Goal: Navigation & Orientation: Find specific page/section

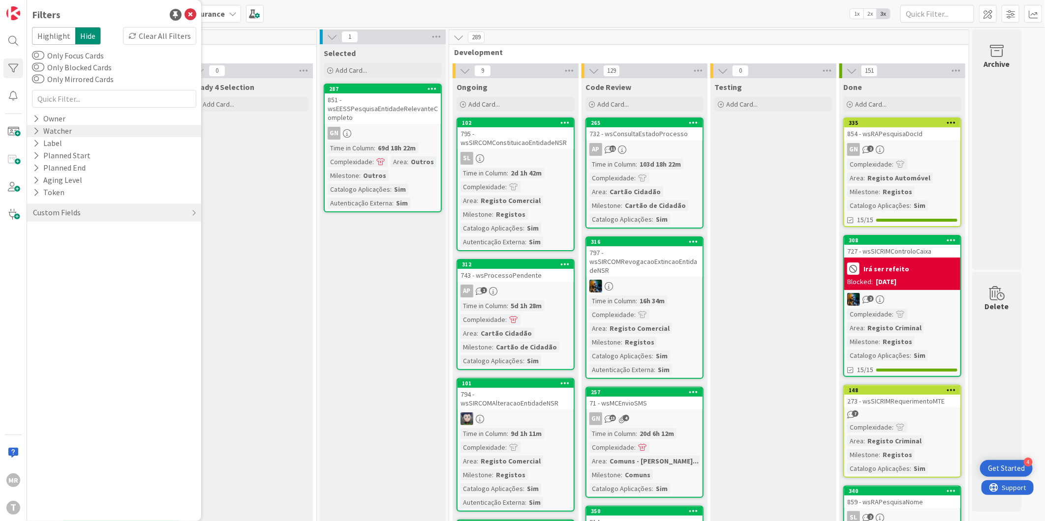
click at [51, 134] on div "Watcher" at bounding box center [52, 131] width 41 height 12
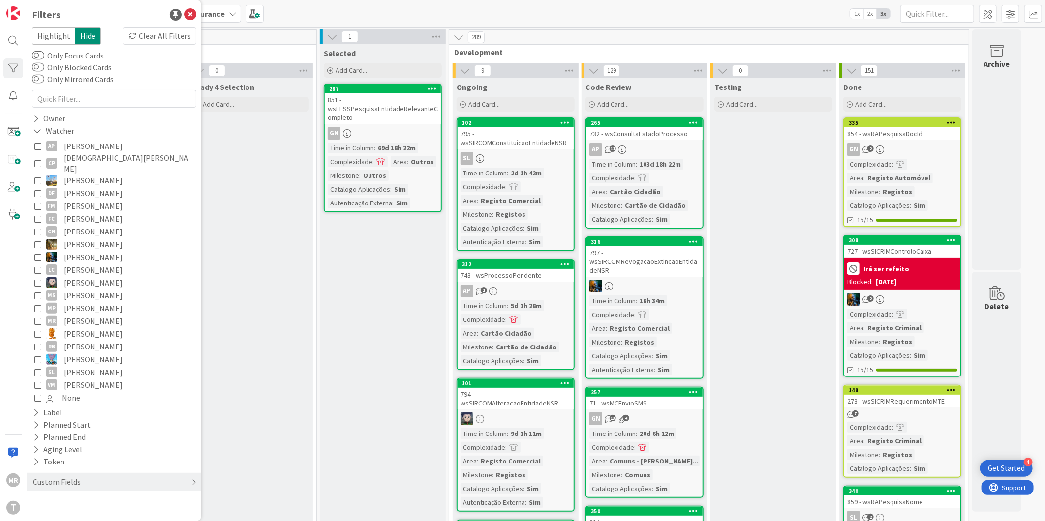
click at [86, 328] on span "[PERSON_NAME]" at bounding box center [93, 334] width 59 height 13
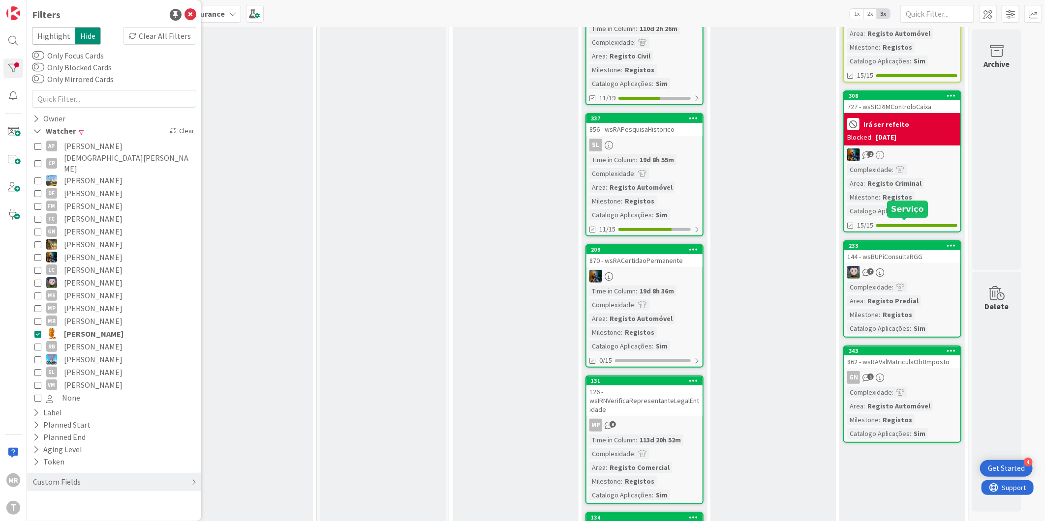
scroll to position [164, 0]
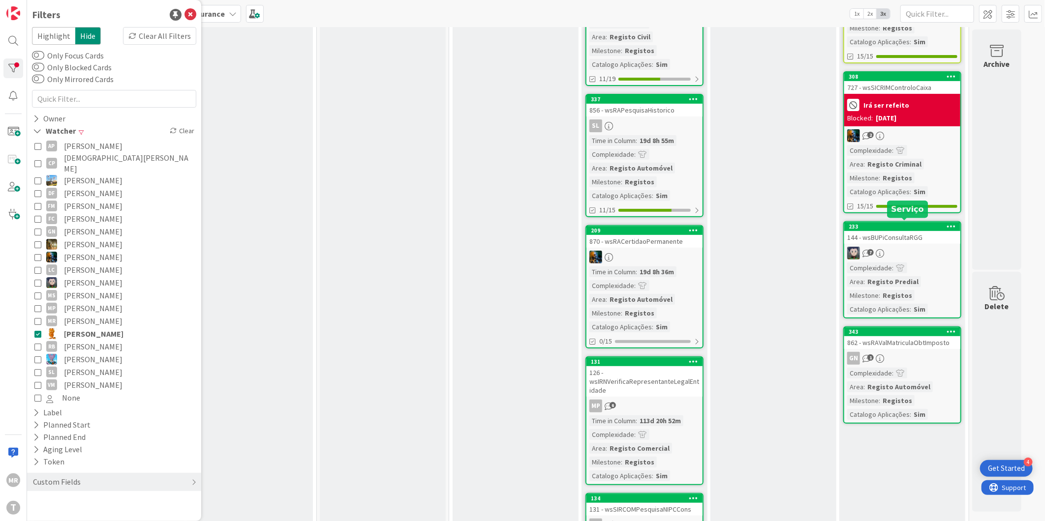
click at [923, 223] on div "233" at bounding box center [904, 226] width 112 height 7
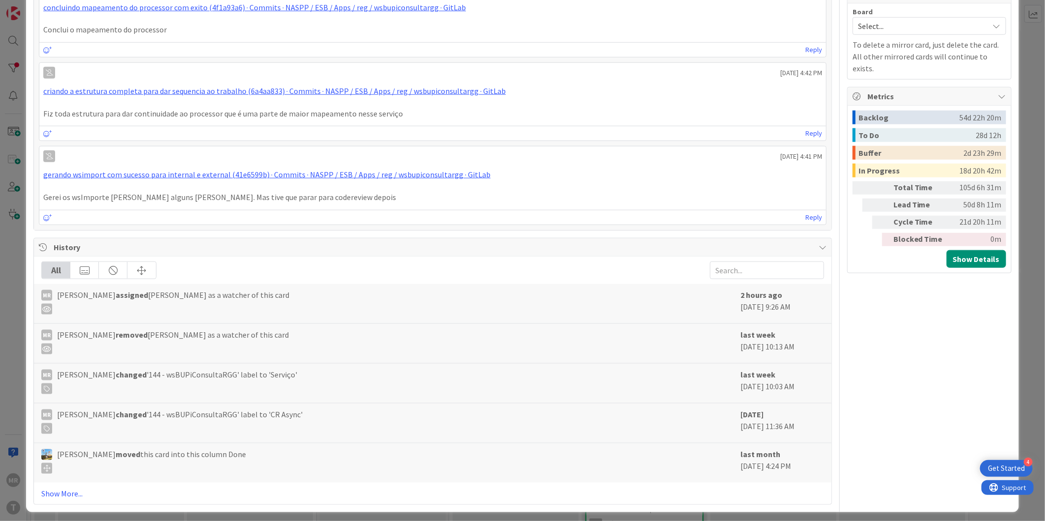
scroll to position [610, 0]
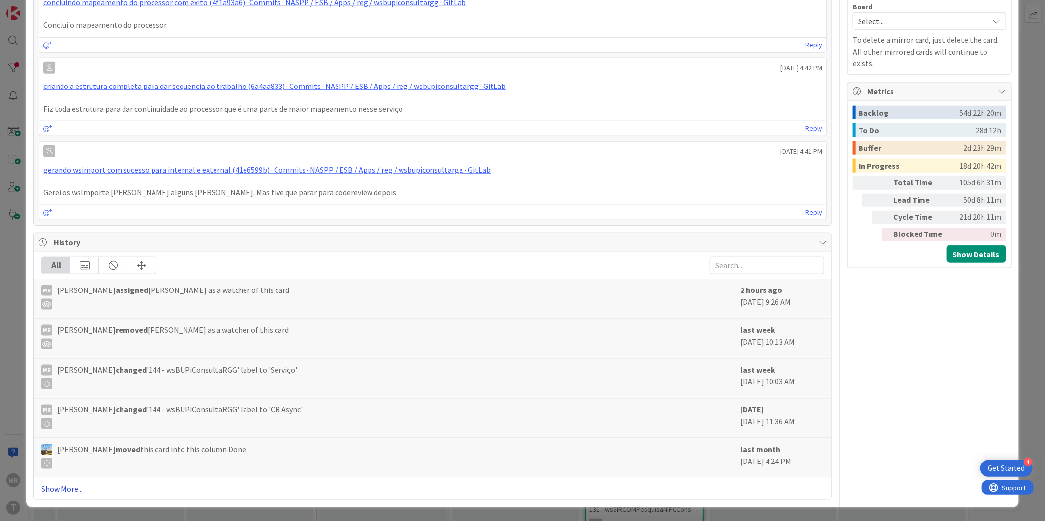
click at [66, 487] on link "Show More..." at bounding box center [432, 489] width 783 height 12
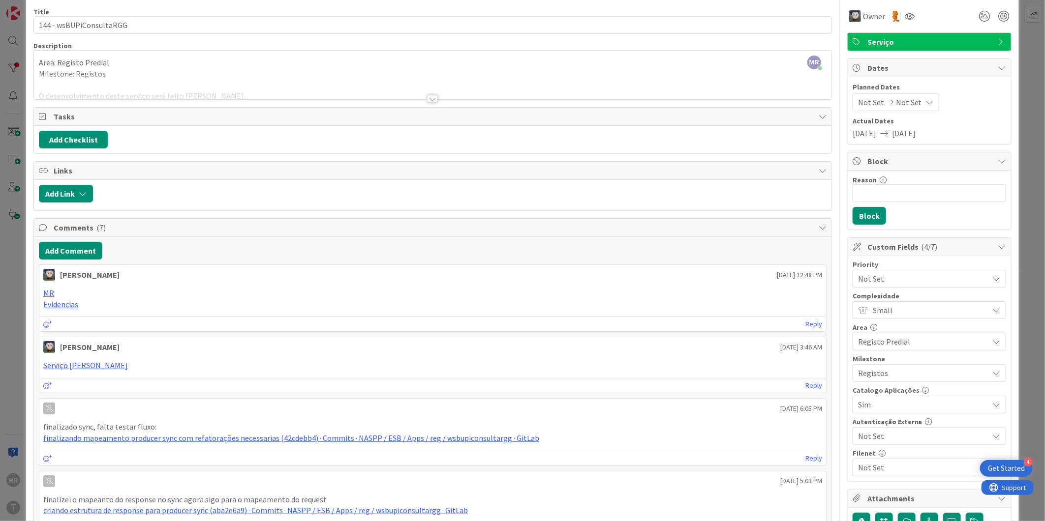
scroll to position [0, 0]
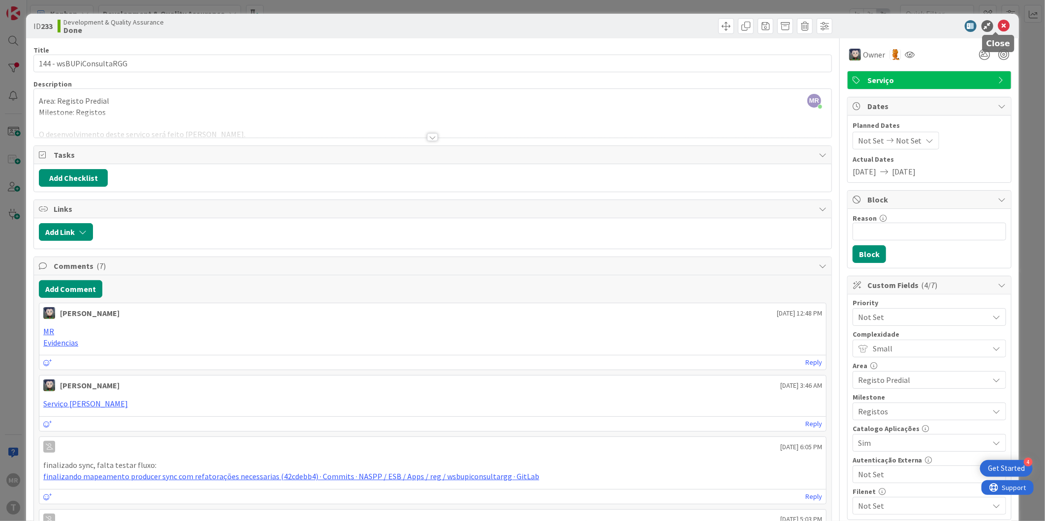
click at [998, 23] on icon at bounding box center [1004, 26] width 12 height 12
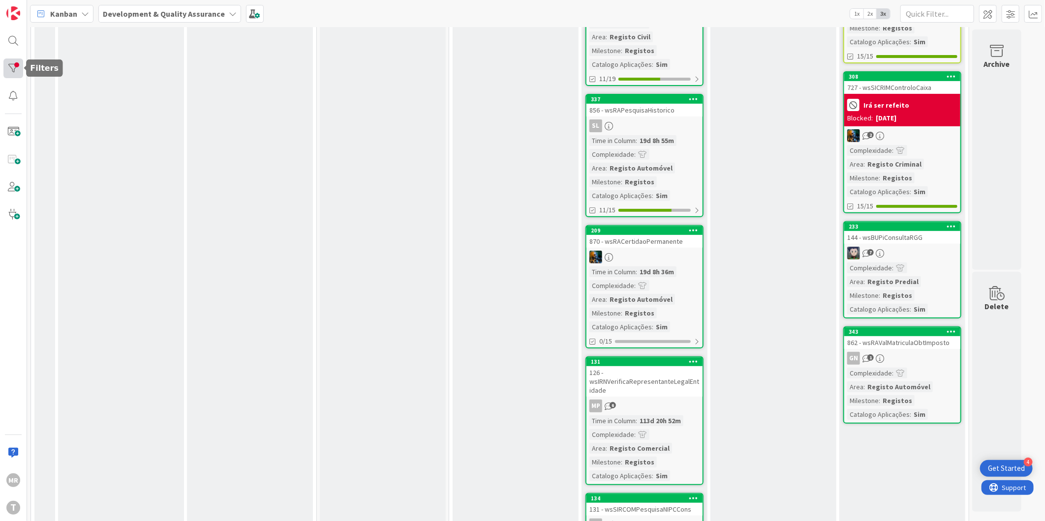
click at [16, 62] on div at bounding box center [13, 69] width 20 height 20
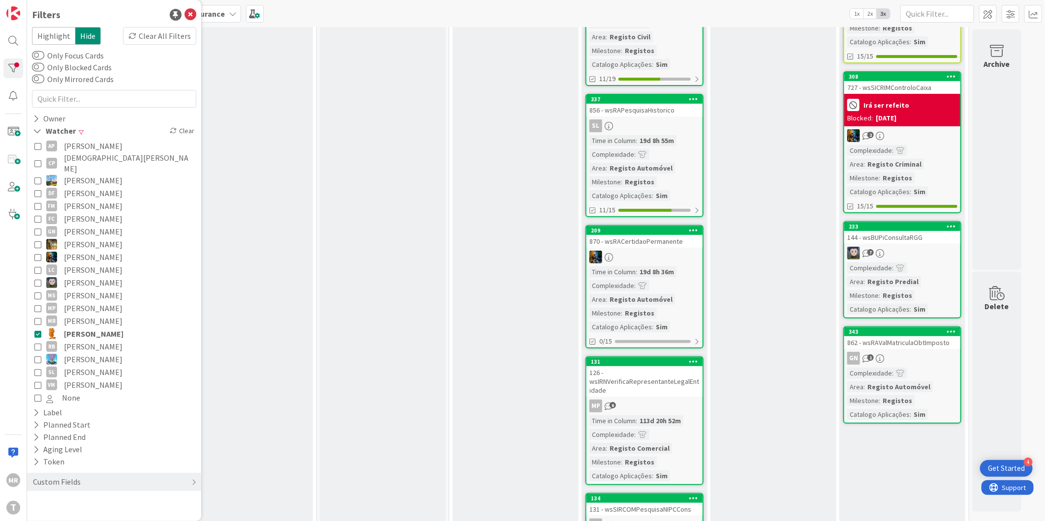
click at [38, 331] on icon at bounding box center [37, 334] width 7 height 7
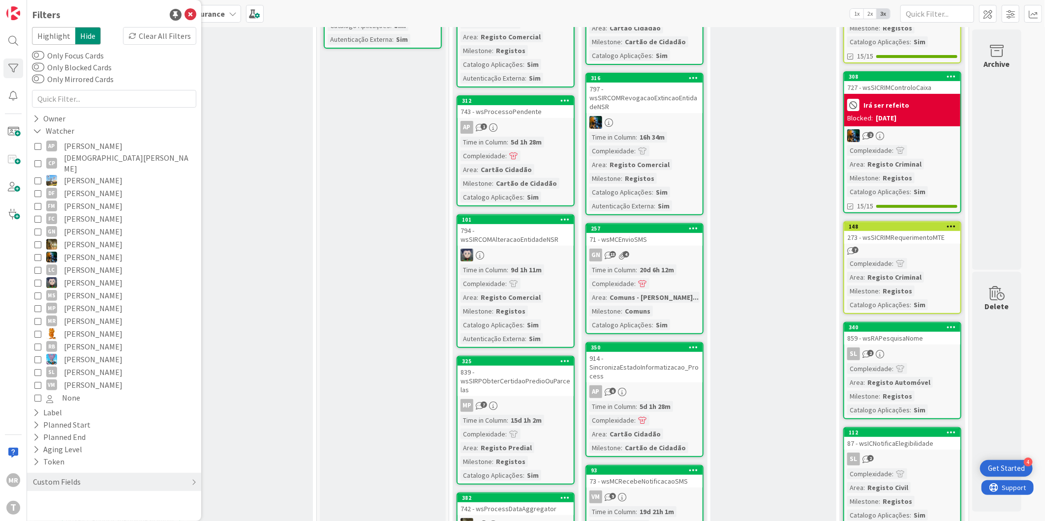
click at [68, 379] on span "[PERSON_NAME]" at bounding box center [93, 385] width 59 height 13
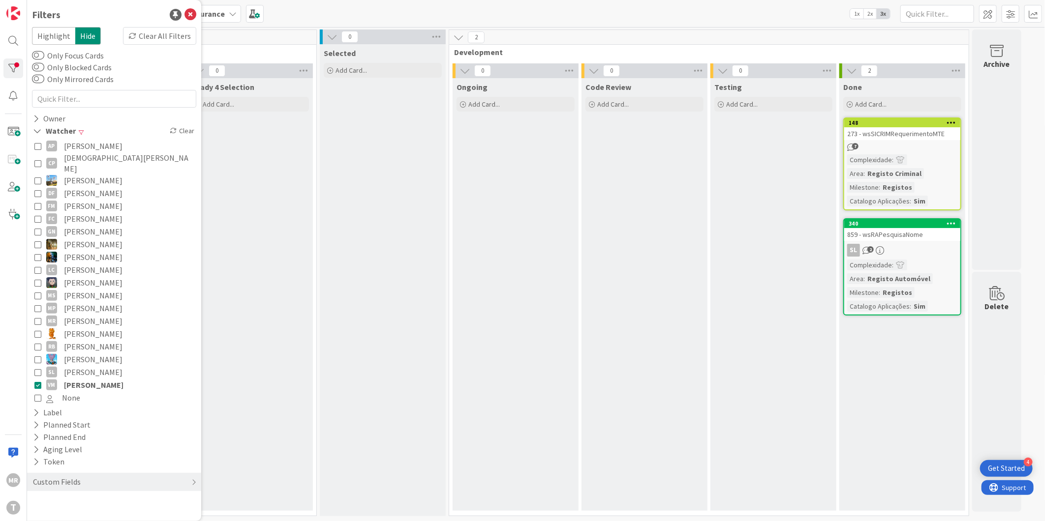
click at [68, 379] on span "[PERSON_NAME]" at bounding box center [94, 385] width 60 height 13
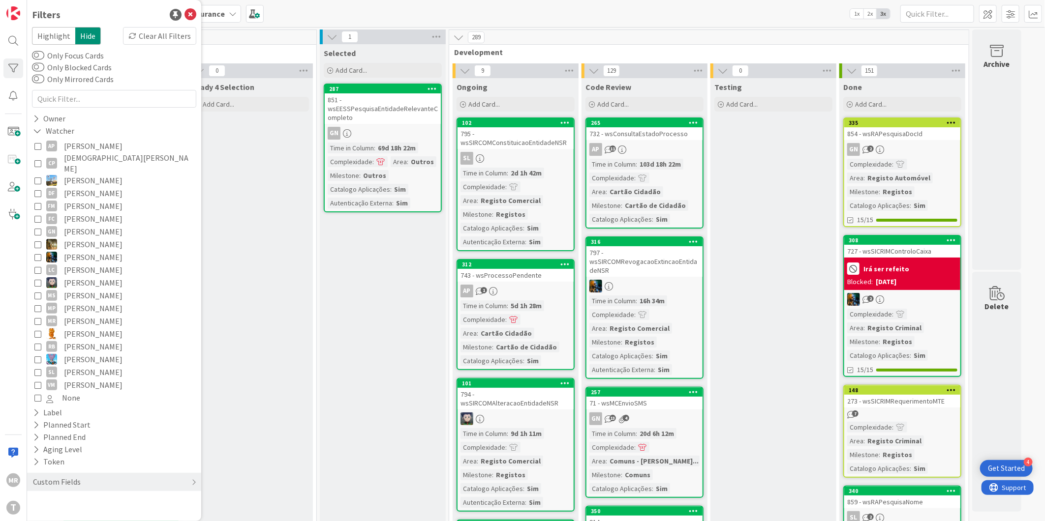
click at [69, 154] on span "[DEMOGRAPHIC_DATA][PERSON_NAME]" at bounding box center [129, 163] width 130 height 22
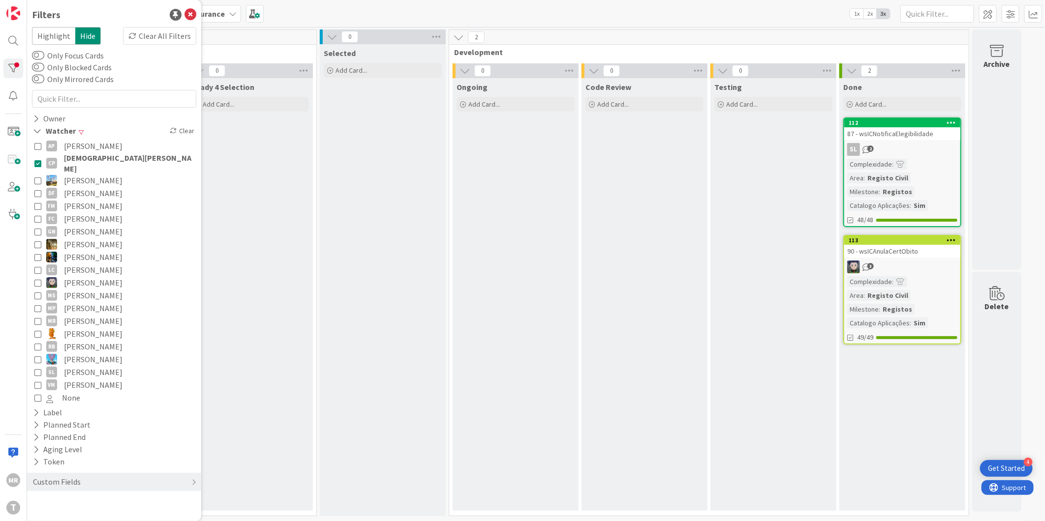
click at [69, 154] on span "[DEMOGRAPHIC_DATA][PERSON_NAME]" at bounding box center [129, 163] width 130 height 22
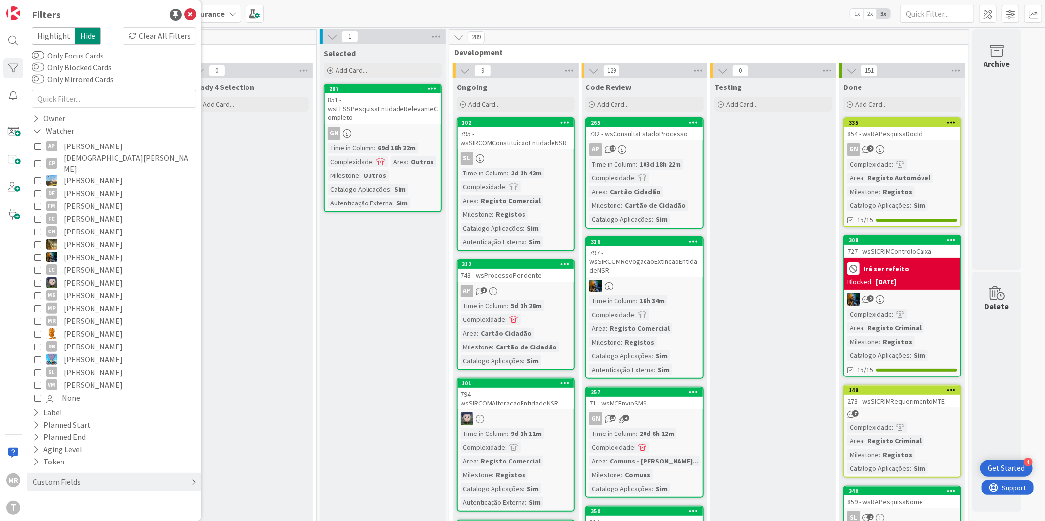
click at [43, 476] on div "Custom Fields" at bounding box center [57, 482] width 50 height 12
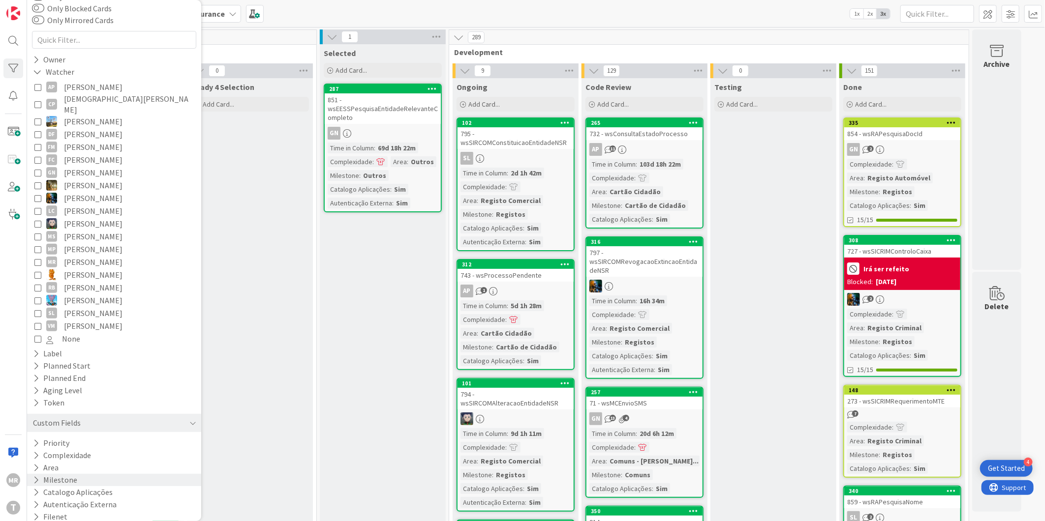
click at [57, 474] on button "Milestone" at bounding box center [55, 480] width 46 height 12
click at [58, 502] on span "Registos" at bounding box center [61, 508] width 30 height 13
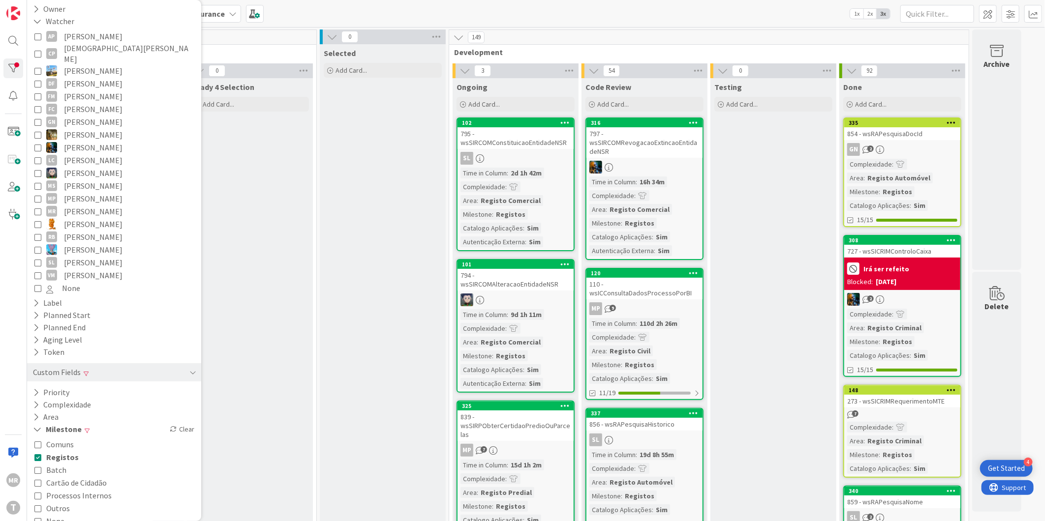
scroll to position [153, 0]
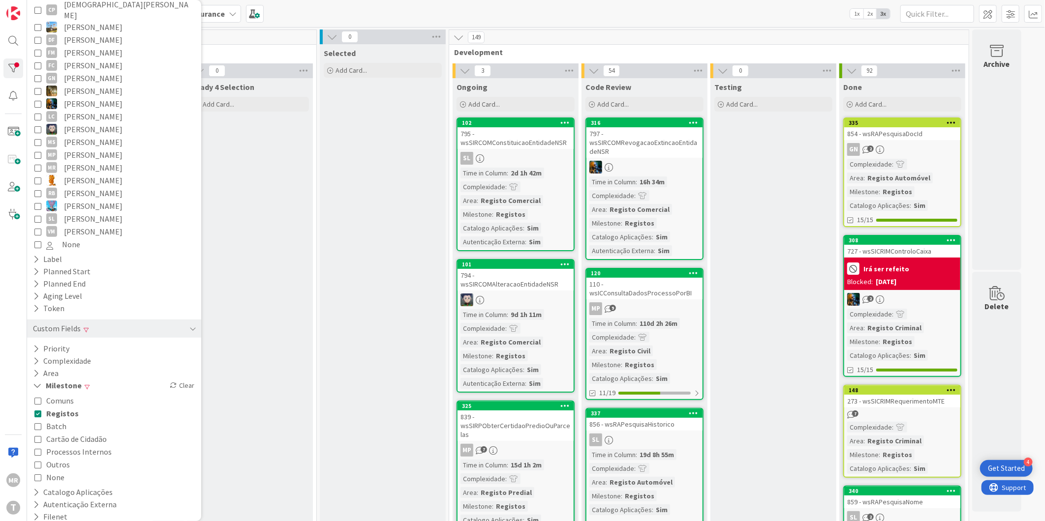
click at [60, 458] on span "Outros" at bounding box center [58, 464] width 24 height 13
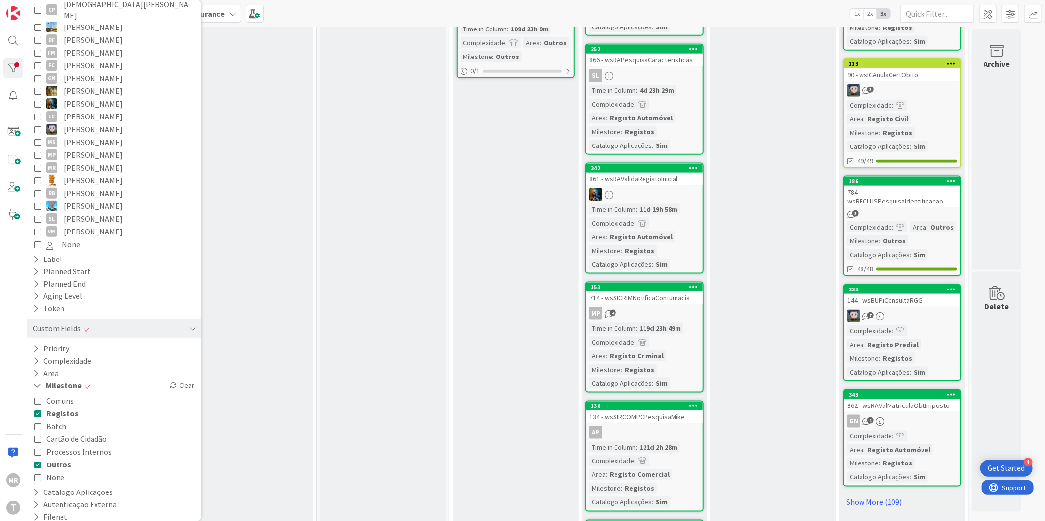
scroll to position [765, 0]
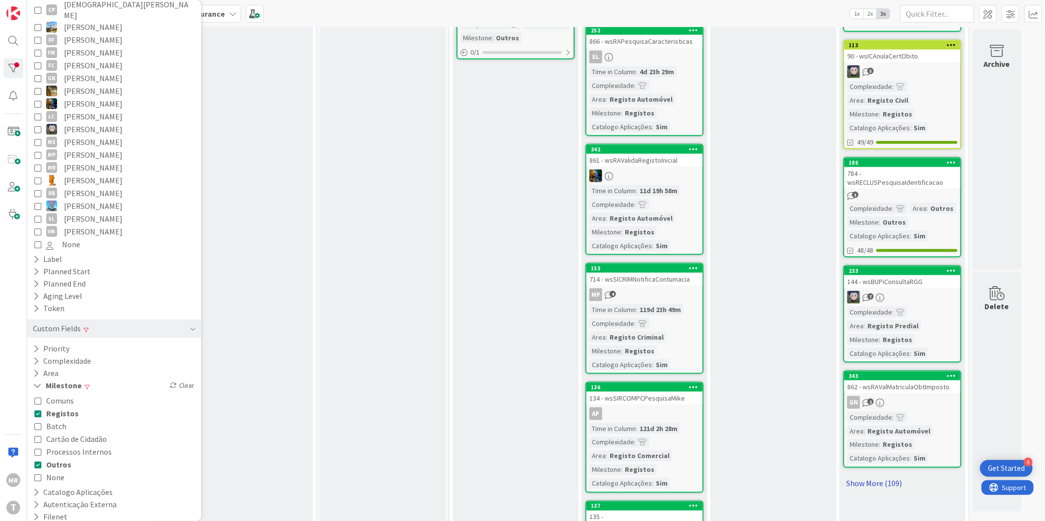
click at [877, 476] on link "Show More (109)" at bounding box center [902, 484] width 118 height 16
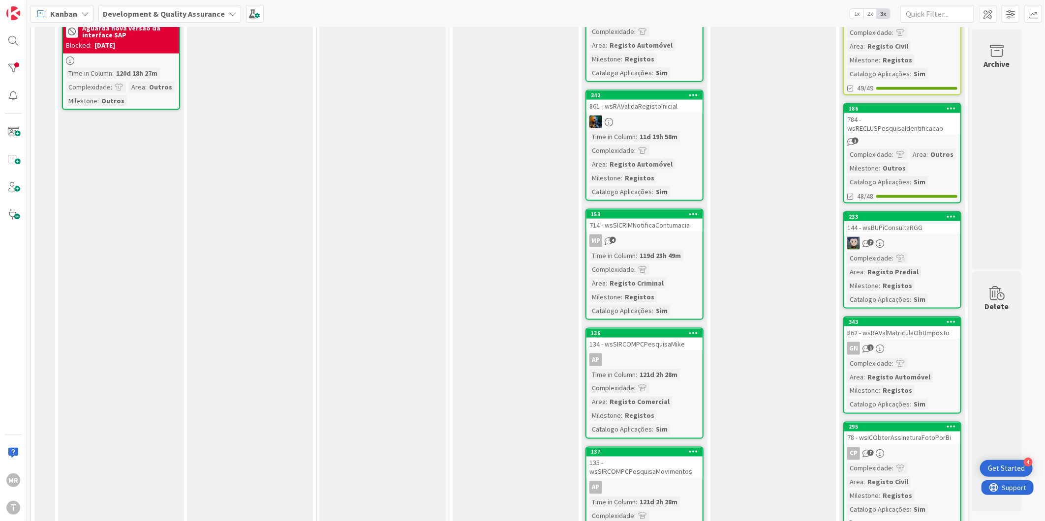
scroll to position [819, 0]
click at [883, 423] on div "295" at bounding box center [904, 426] width 112 height 7
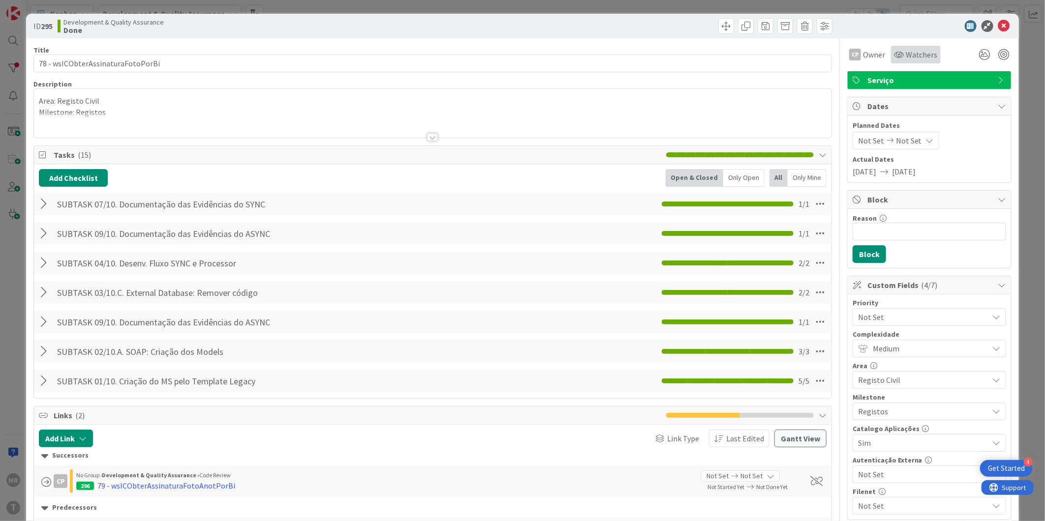
click at [906, 56] on span "Watchers" at bounding box center [922, 55] width 32 height 12
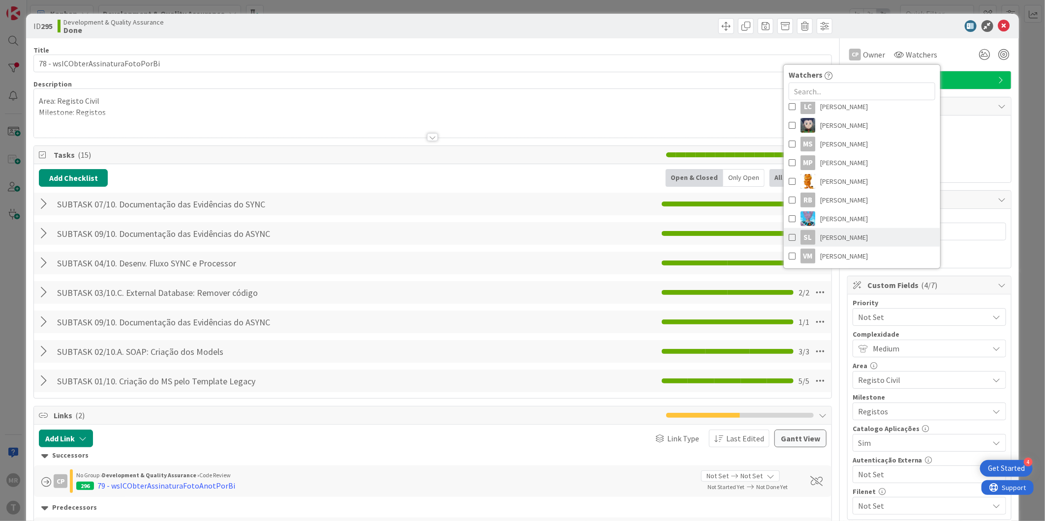
scroll to position [204, 0]
click at [832, 258] on span "[PERSON_NAME]" at bounding box center [844, 255] width 48 height 15
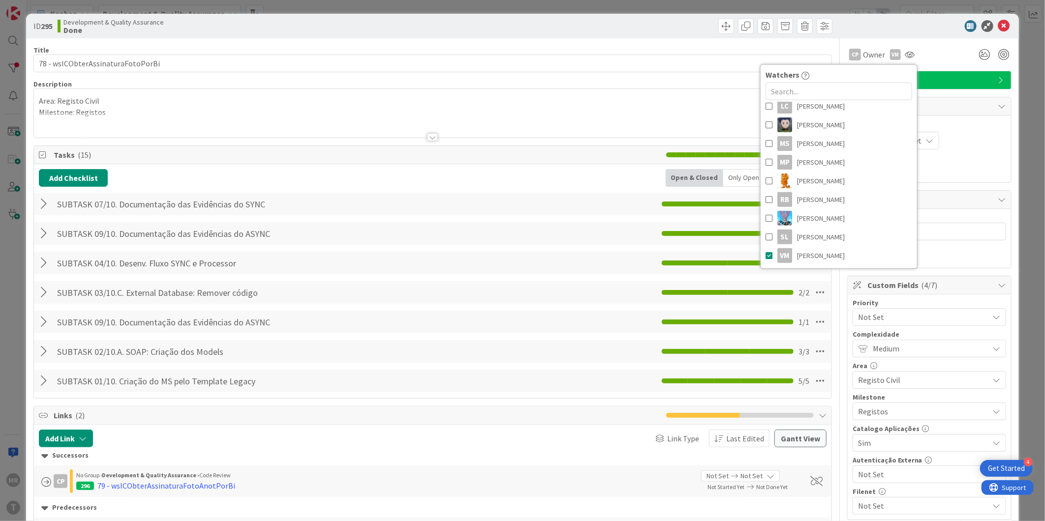
click at [998, 26] on icon at bounding box center [1004, 26] width 12 height 12
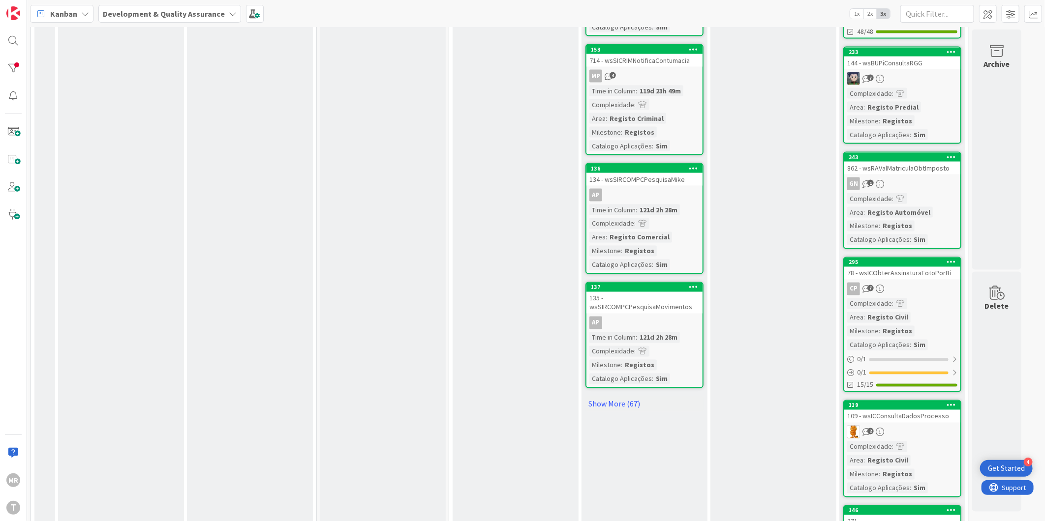
scroll to position [1038, 0]
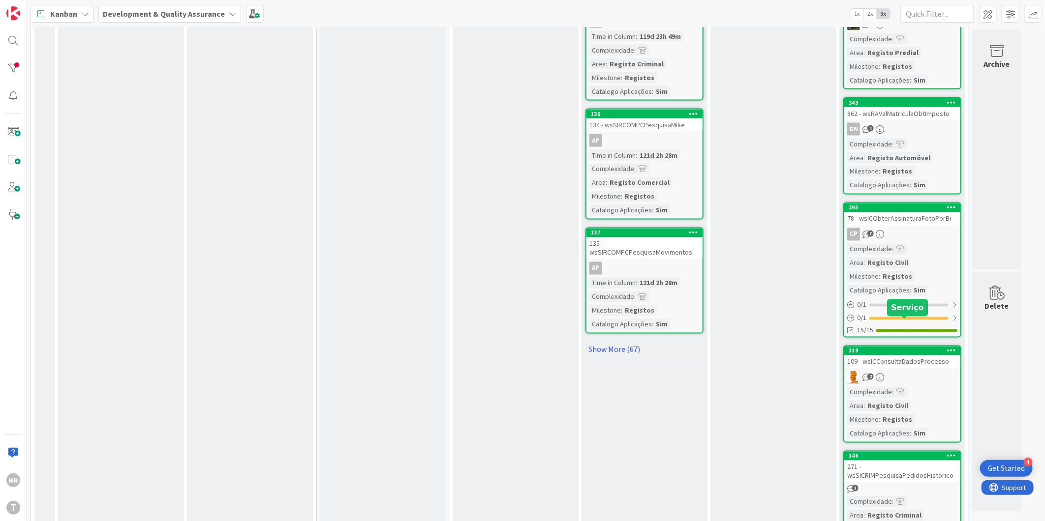
click at [893, 348] on div "119" at bounding box center [904, 351] width 112 height 7
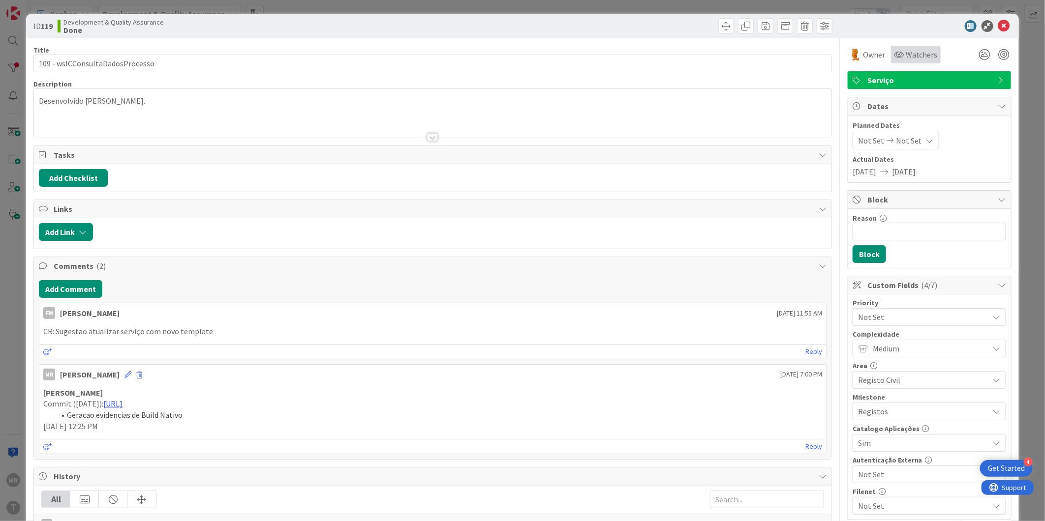
click at [903, 60] on div "Watchers" at bounding box center [916, 55] width 50 height 18
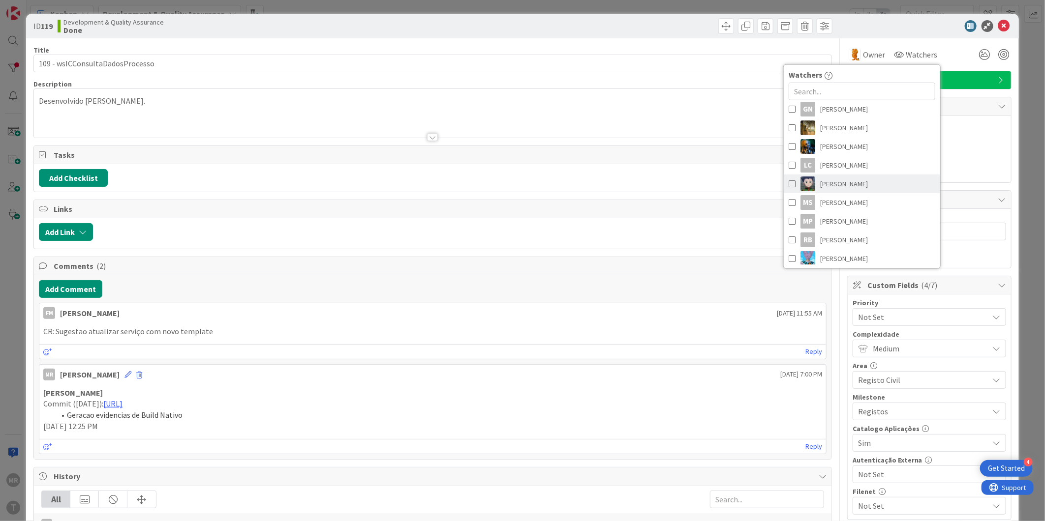
scroll to position [204, 0]
click at [833, 255] on span "[PERSON_NAME]" at bounding box center [844, 255] width 48 height 15
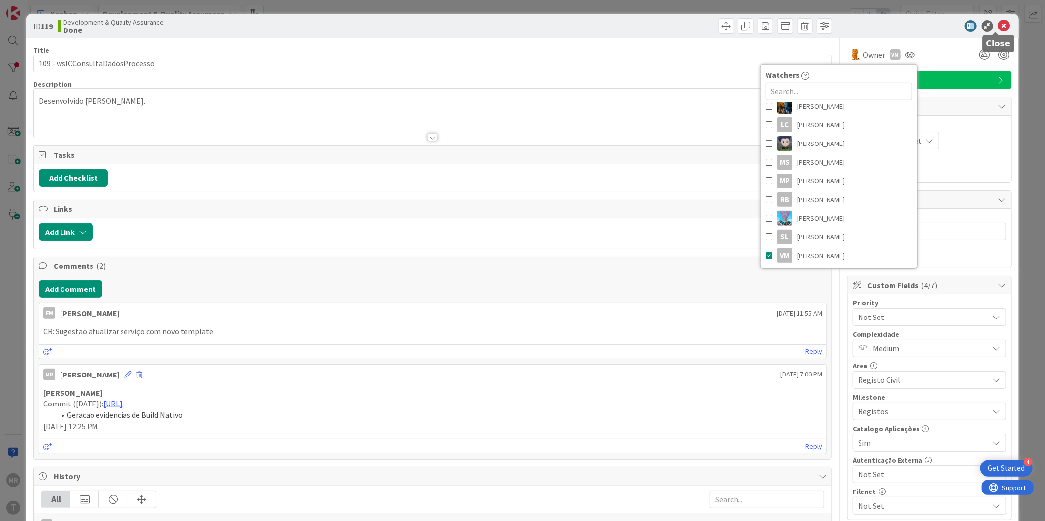
click at [998, 28] on icon at bounding box center [1004, 26] width 12 height 12
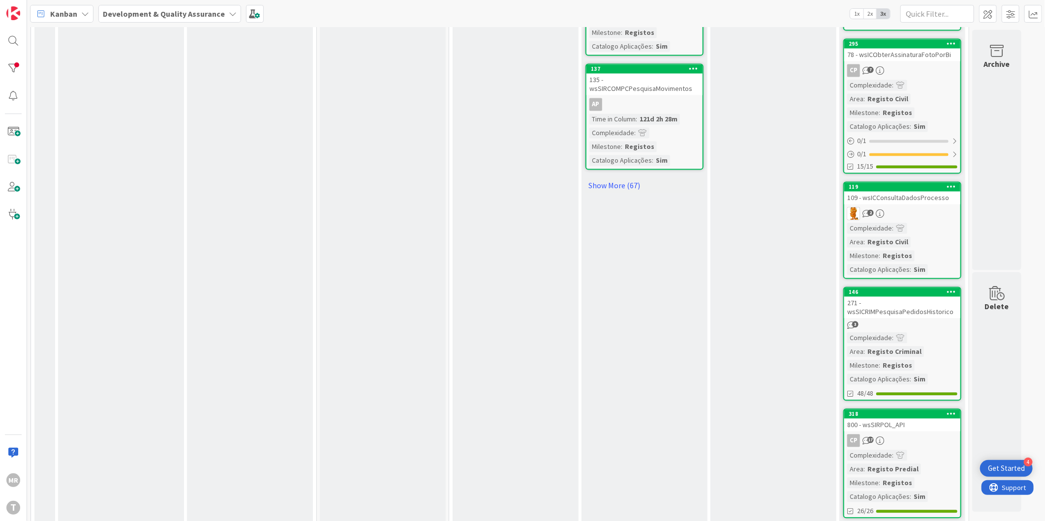
click at [904, 288] on div "146" at bounding box center [902, 292] width 116 height 9
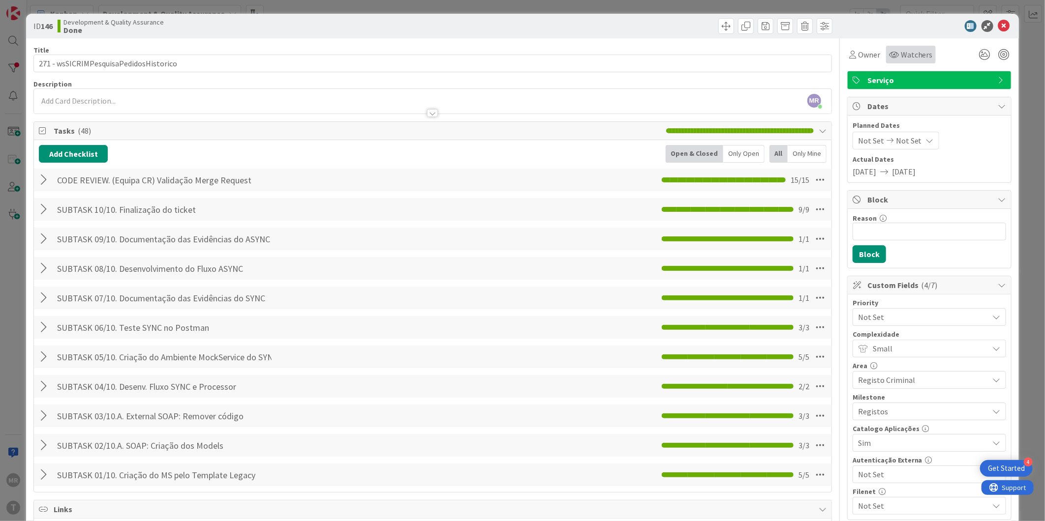
click at [903, 57] on span "Watchers" at bounding box center [917, 55] width 32 height 12
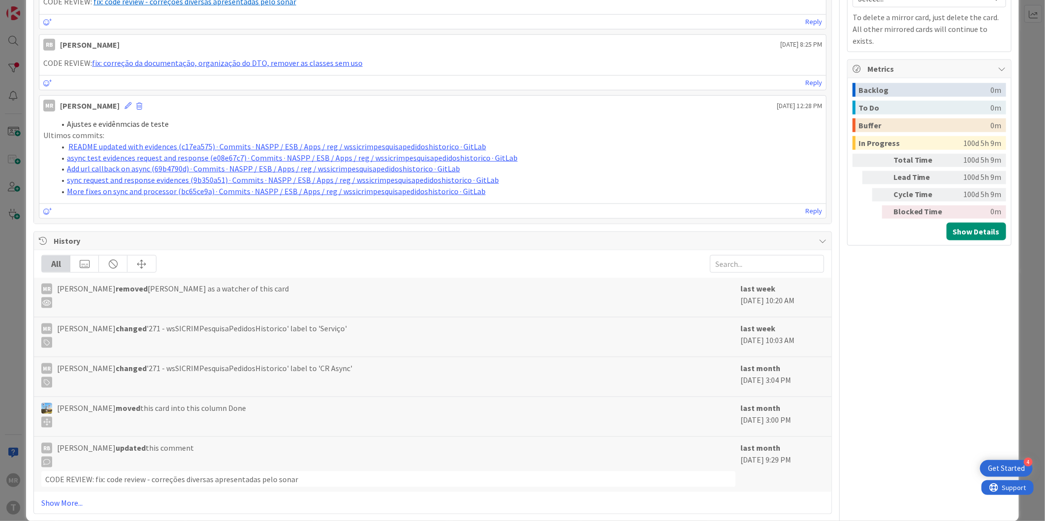
scroll to position [647, 0]
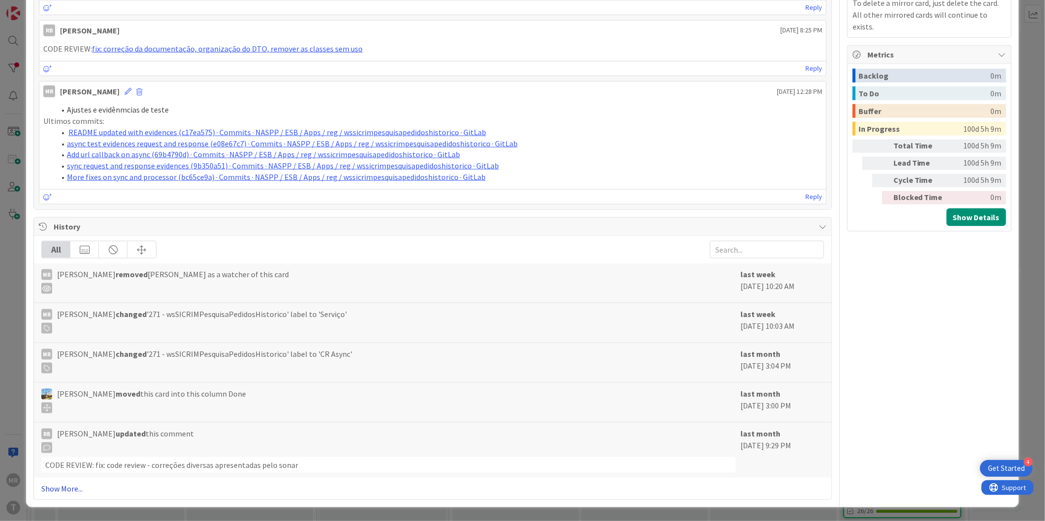
click at [55, 484] on link "Show More..." at bounding box center [432, 489] width 783 height 12
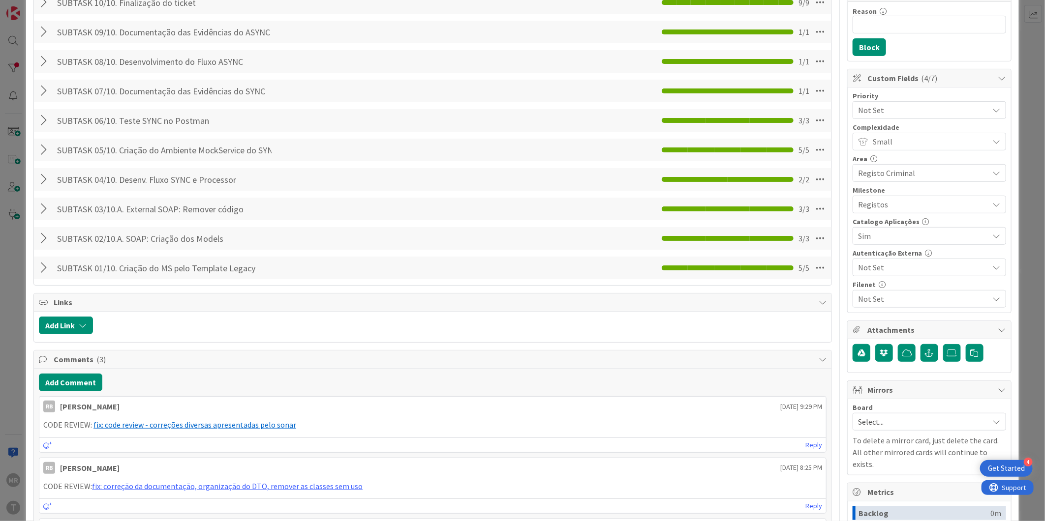
scroll to position [0, 0]
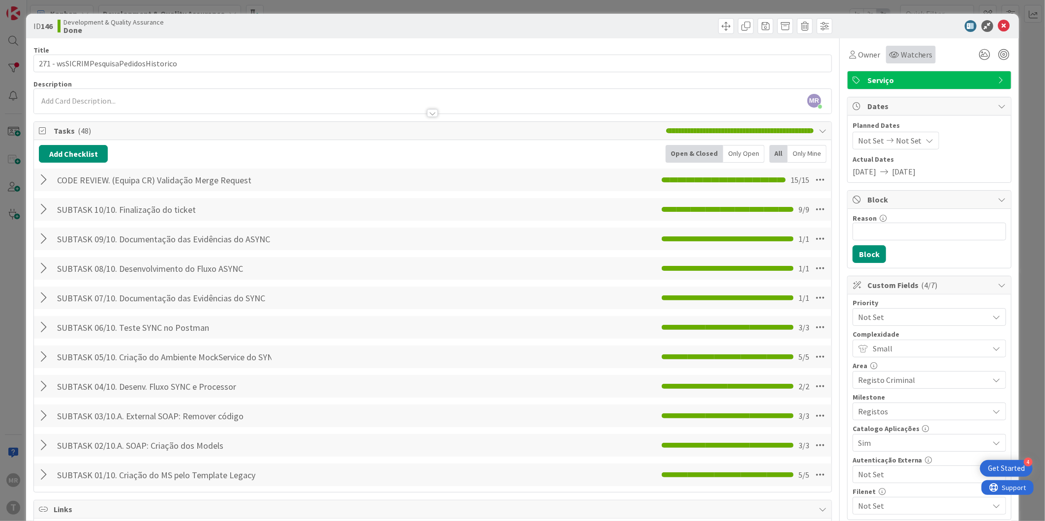
click at [901, 57] on span "Watchers" at bounding box center [917, 55] width 32 height 12
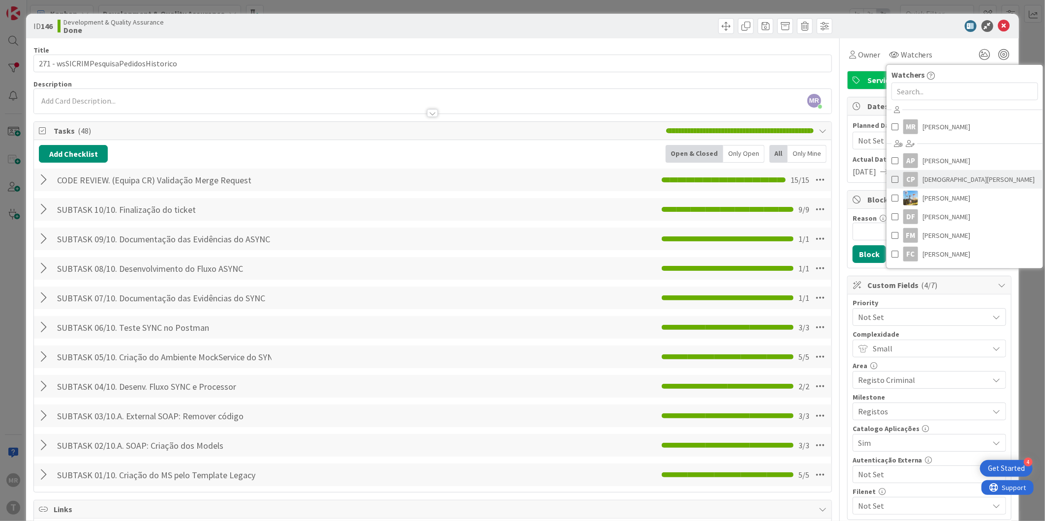
click at [924, 178] on span "[DEMOGRAPHIC_DATA][PERSON_NAME]" at bounding box center [979, 179] width 112 height 15
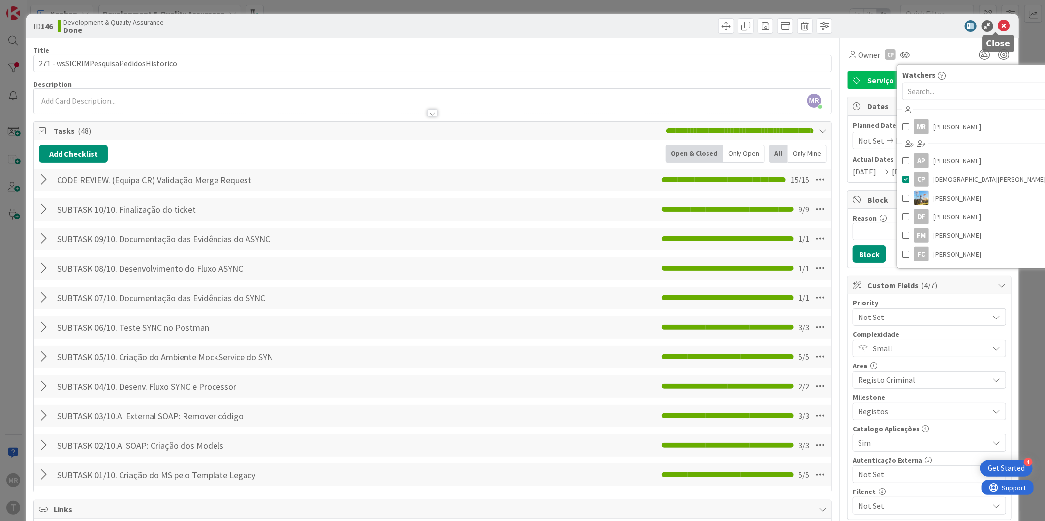
click at [998, 23] on icon at bounding box center [1004, 26] width 12 height 12
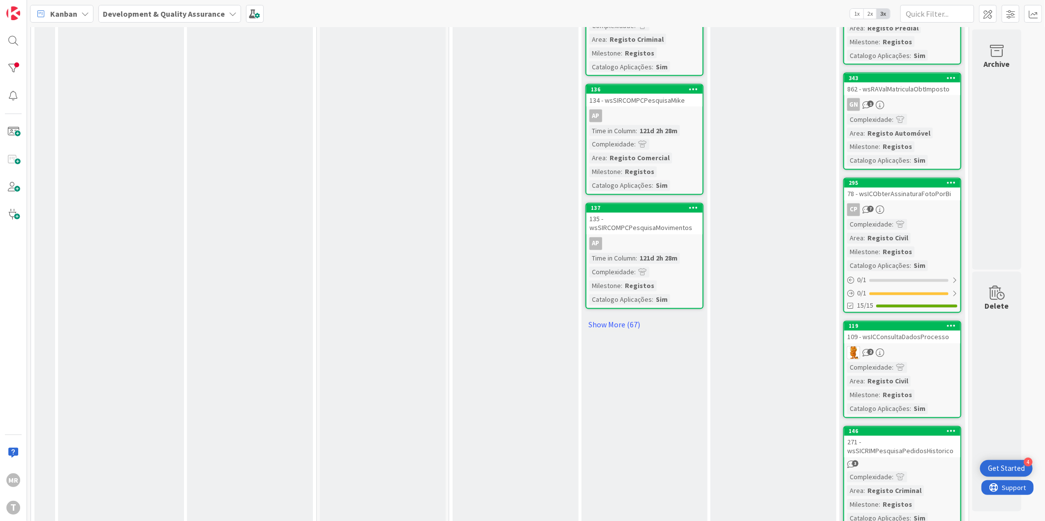
scroll to position [1038, 0]
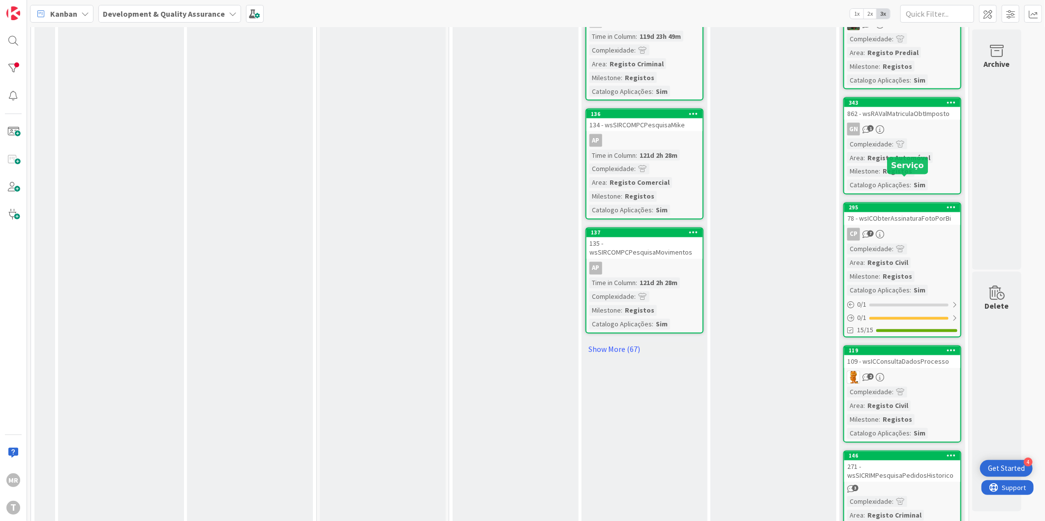
click at [932, 205] on div "295" at bounding box center [904, 208] width 112 height 7
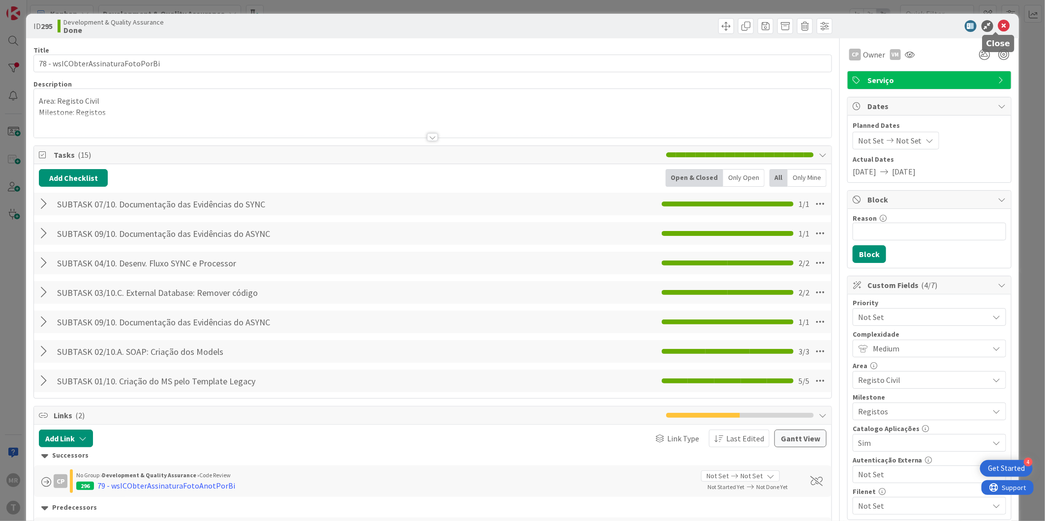
click at [998, 28] on icon at bounding box center [1004, 26] width 12 height 12
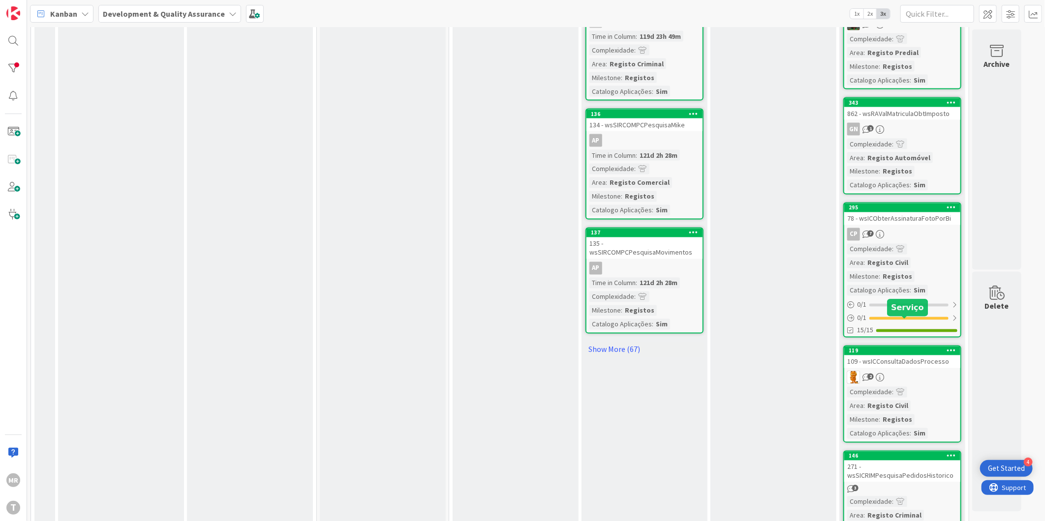
click at [905, 348] on div "119" at bounding box center [904, 351] width 112 height 7
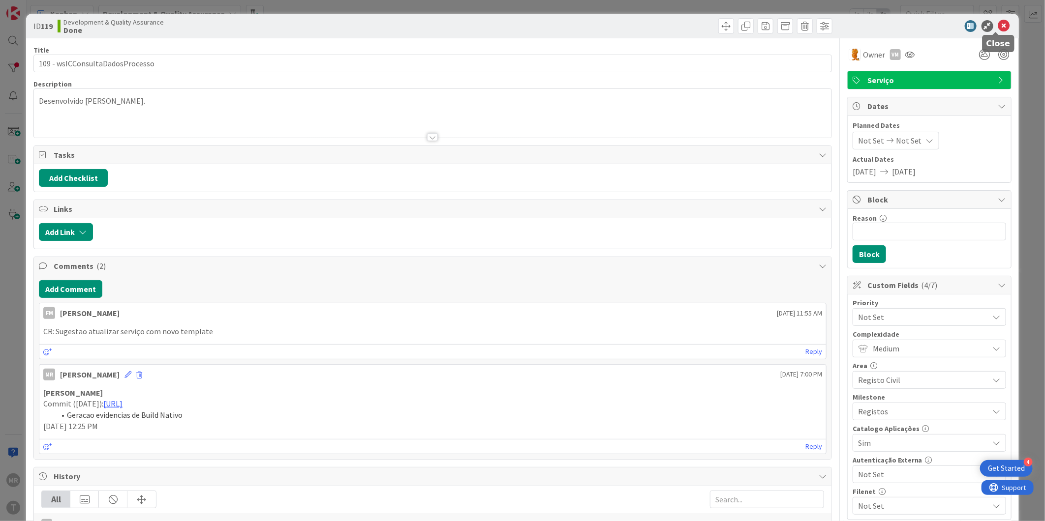
click at [998, 27] on icon at bounding box center [1004, 26] width 12 height 12
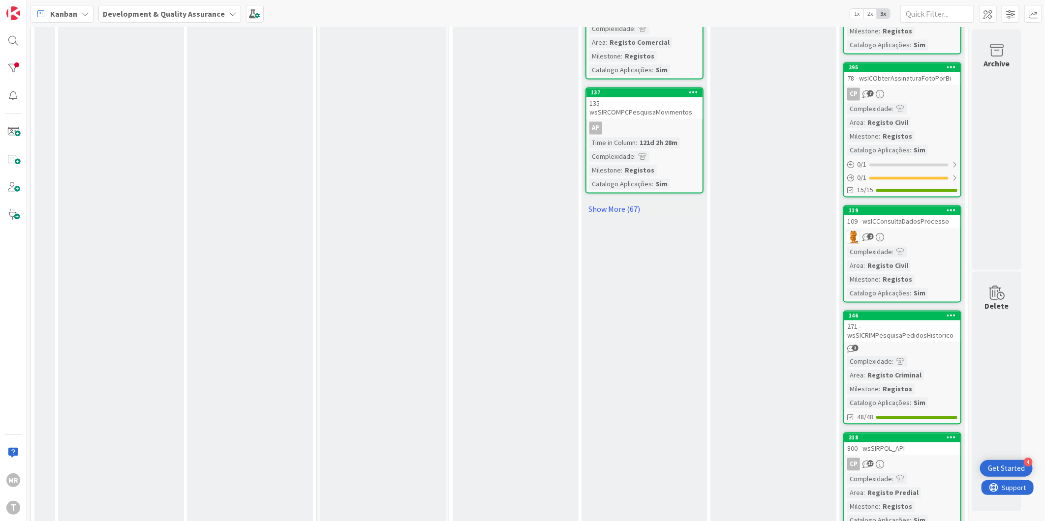
scroll to position [1202, 0]
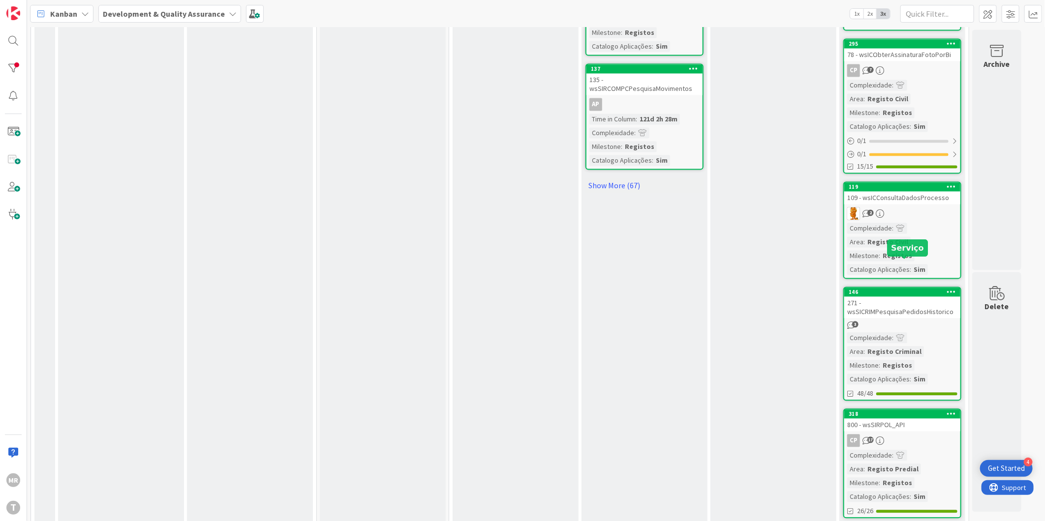
click at [912, 289] on div "146" at bounding box center [904, 292] width 112 height 7
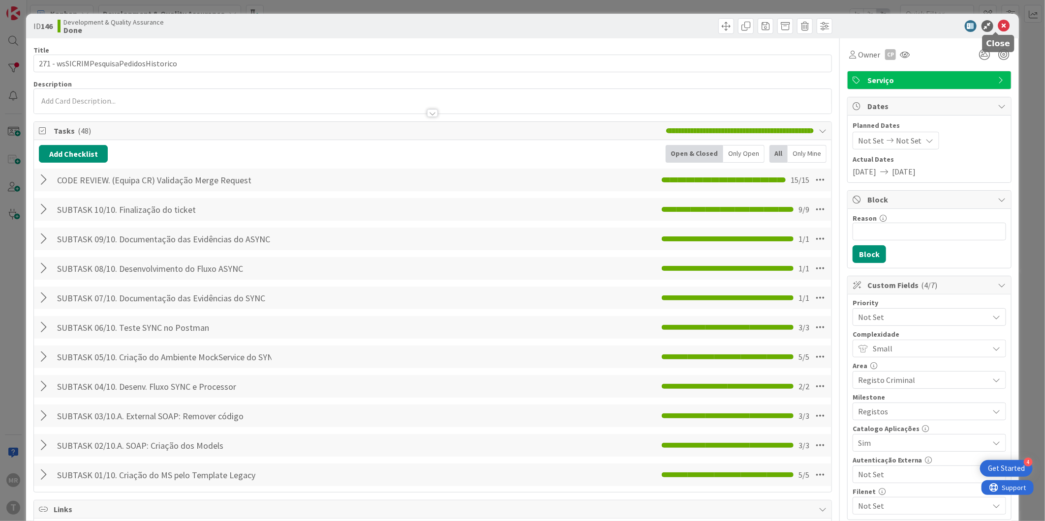
click at [998, 28] on icon at bounding box center [1004, 26] width 12 height 12
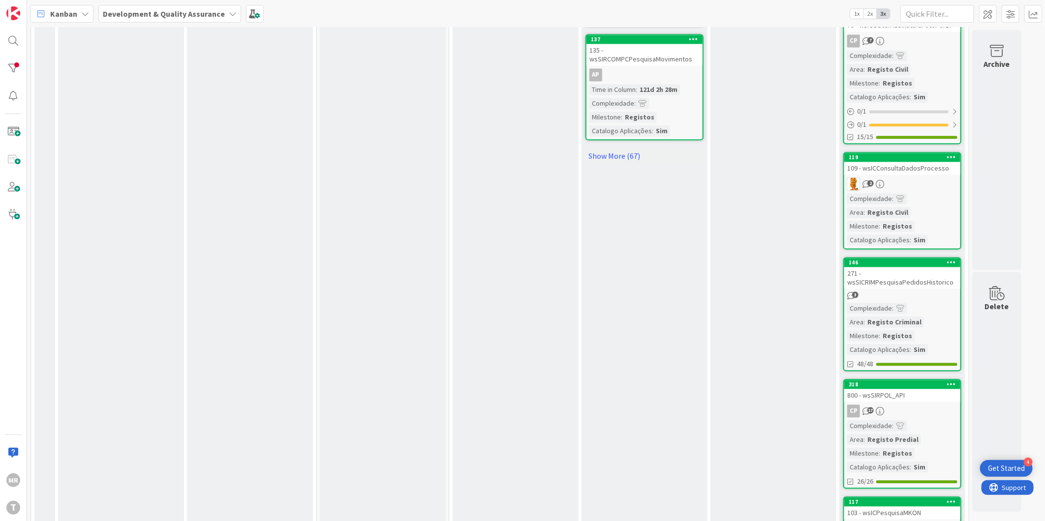
scroll to position [1311, 0]
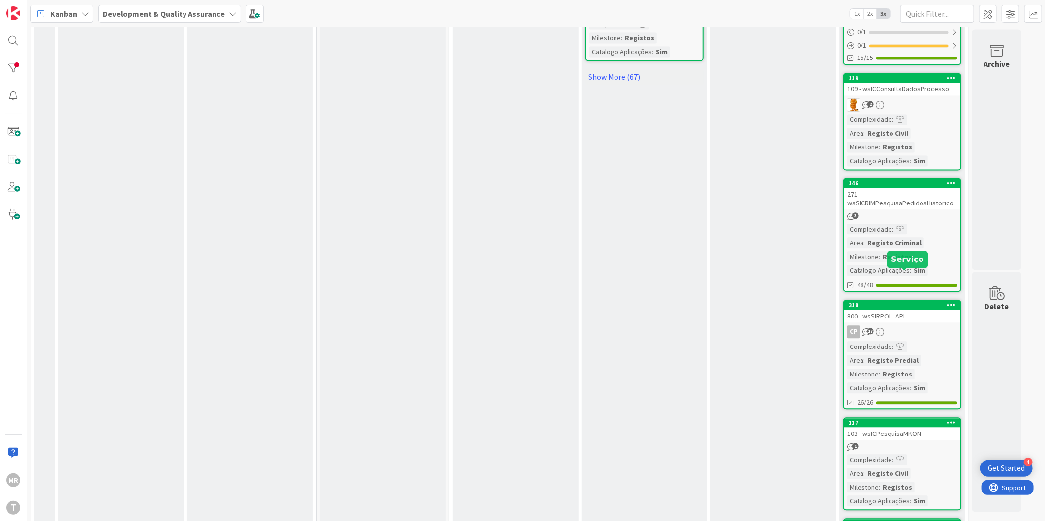
click at [913, 302] on div "318" at bounding box center [904, 305] width 112 height 7
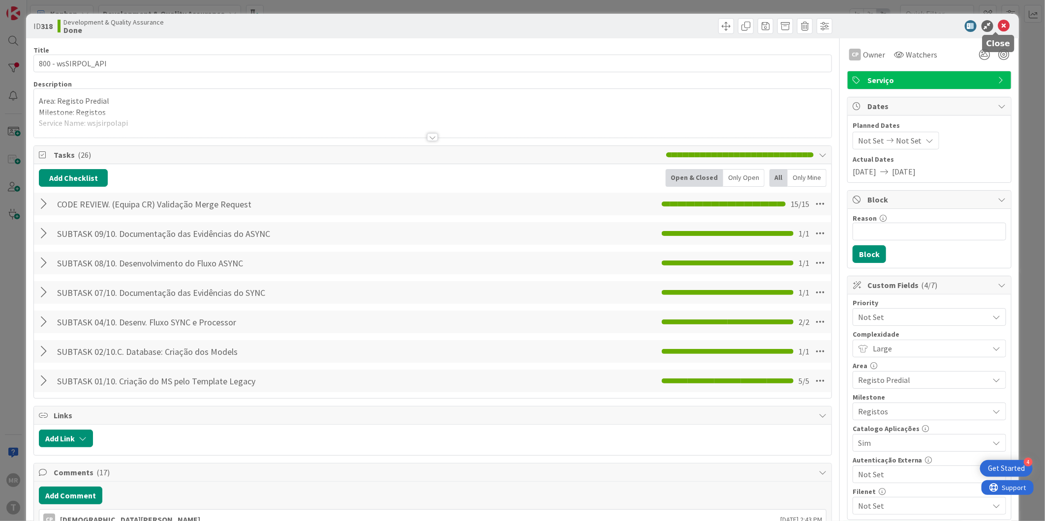
click at [1000, 27] on icon at bounding box center [1004, 26] width 12 height 12
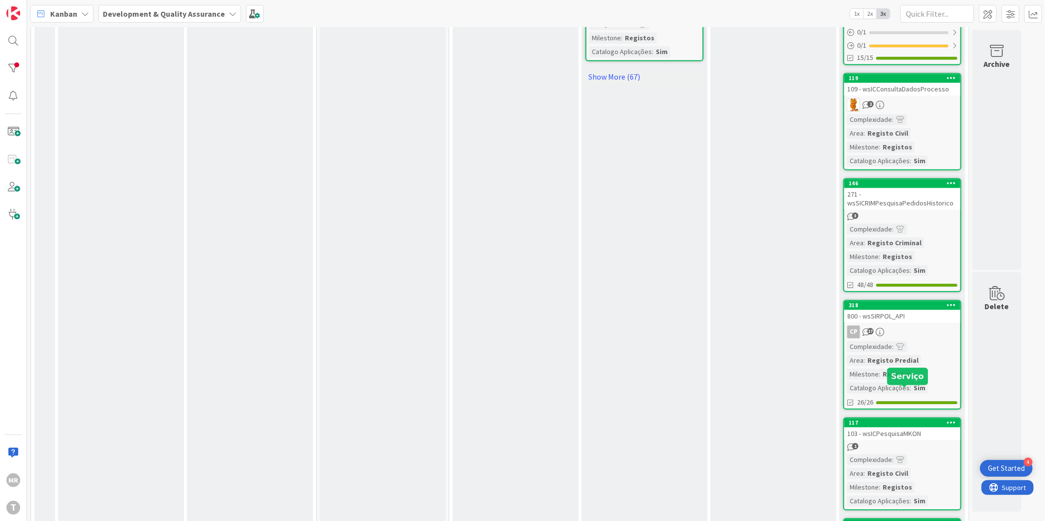
click at [913, 420] on div "117" at bounding box center [904, 423] width 112 height 7
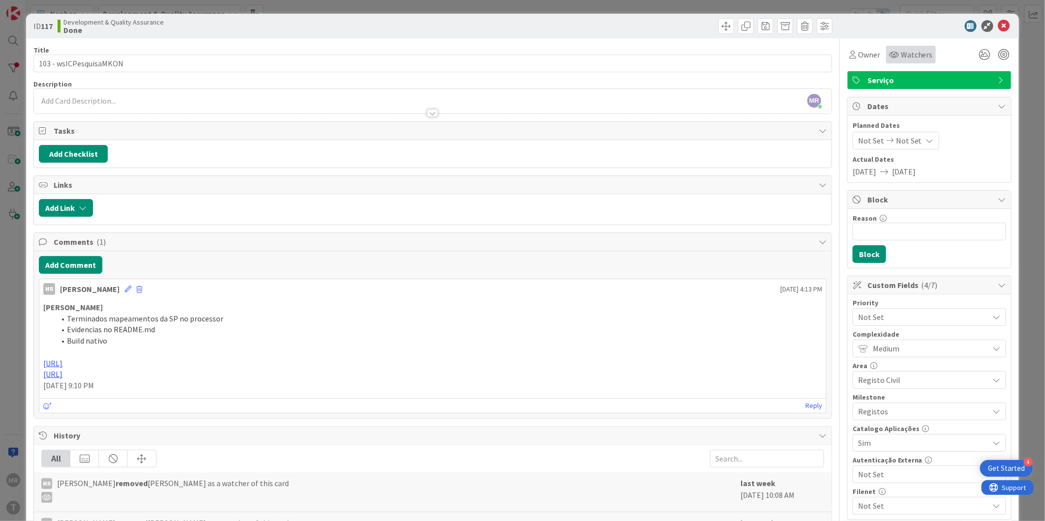
click at [890, 51] on icon at bounding box center [894, 55] width 10 height 8
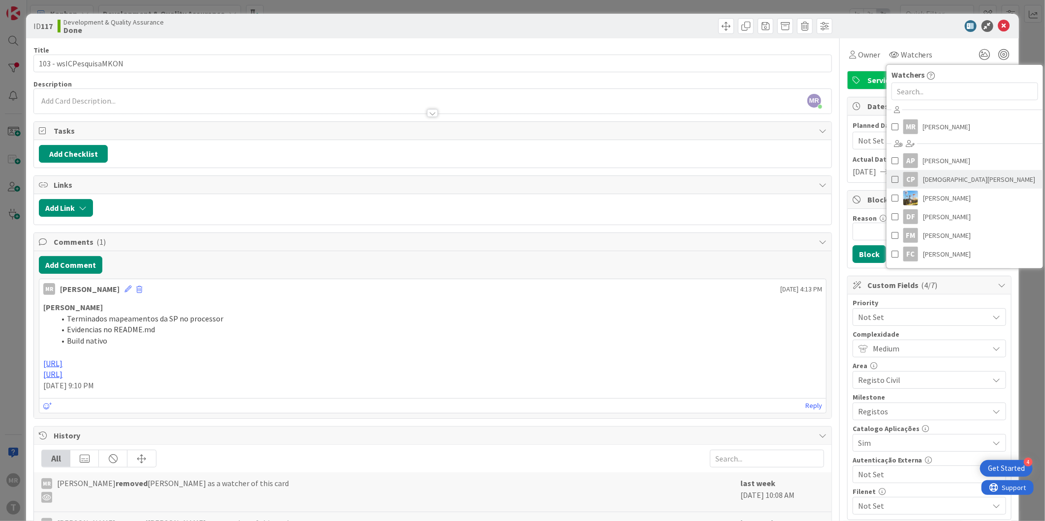
click at [930, 181] on span "[DEMOGRAPHIC_DATA][PERSON_NAME]" at bounding box center [979, 179] width 112 height 15
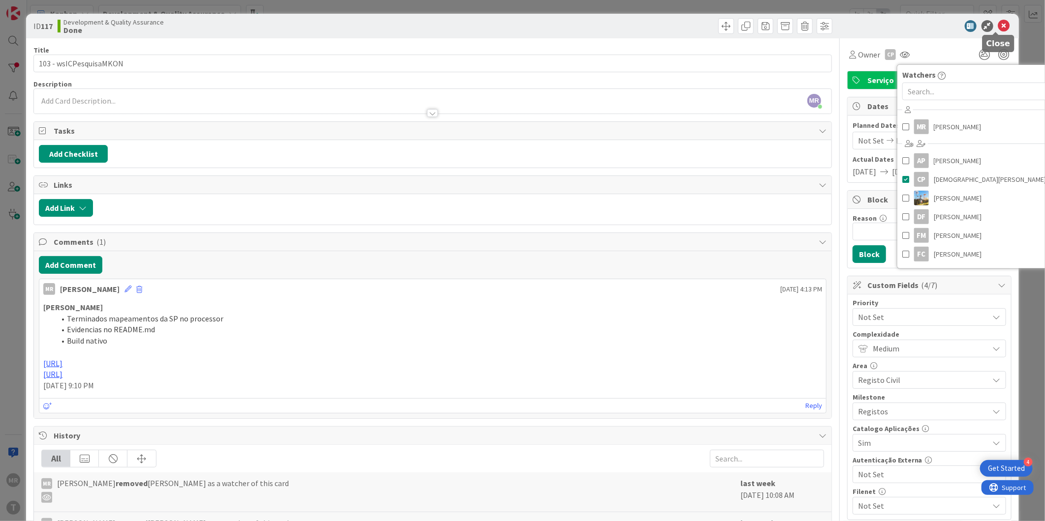
click at [998, 25] on icon at bounding box center [1004, 26] width 12 height 12
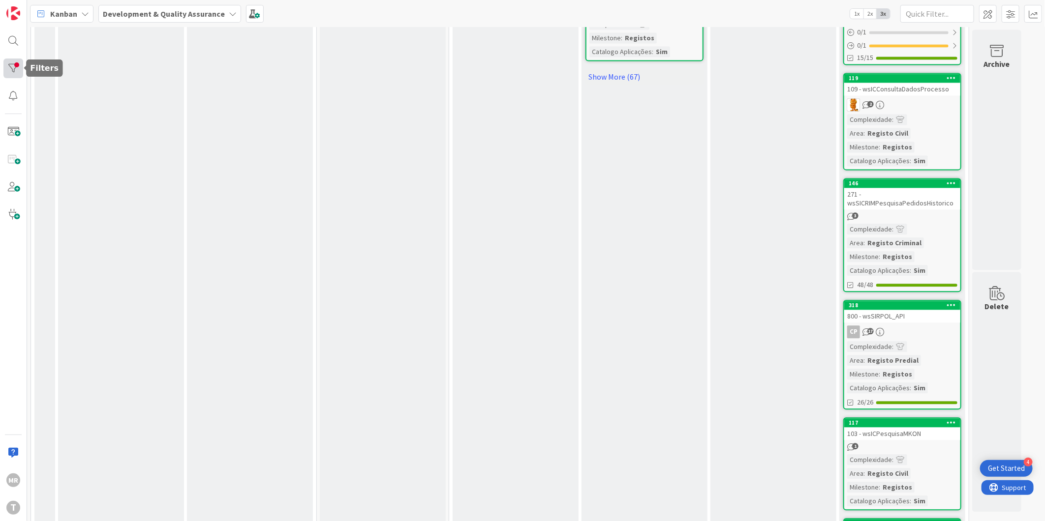
click at [16, 66] on div at bounding box center [13, 69] width 20 height 20
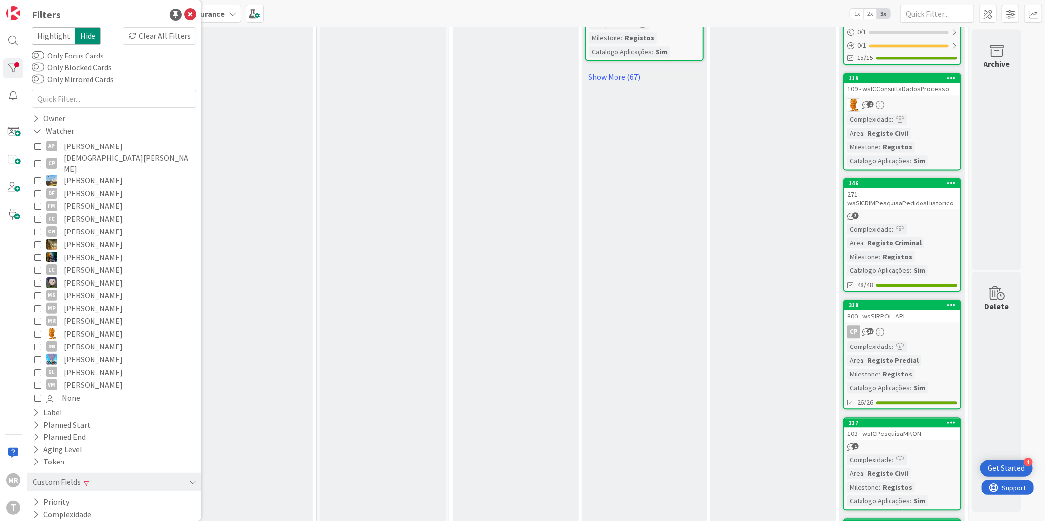
click at [80, 158] on span "[DEMOGRAPHIC_DATA][PERSON_NAME]" at bounding box center [129, 163] width 130 height 22
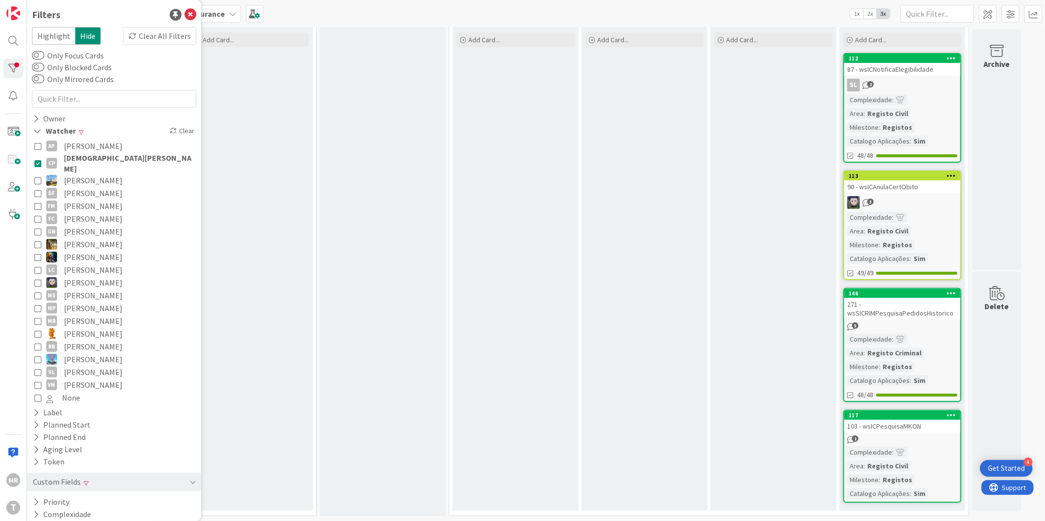
scroll to position [60, 0]
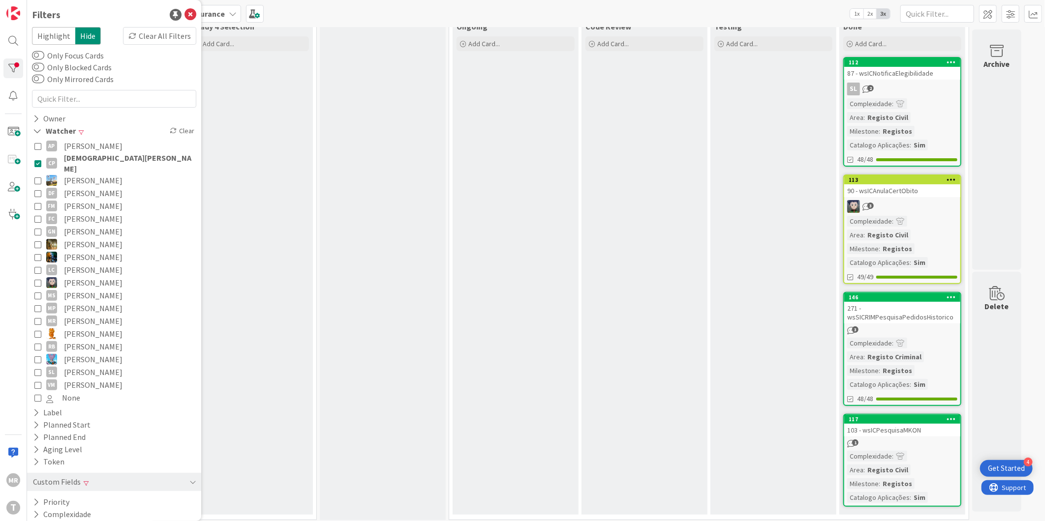
click at [104, 159] on span "[DEMOGRAPHIC_DATA][PERSON_NAME]" at bounding box center [129, 163] width 130 height 22
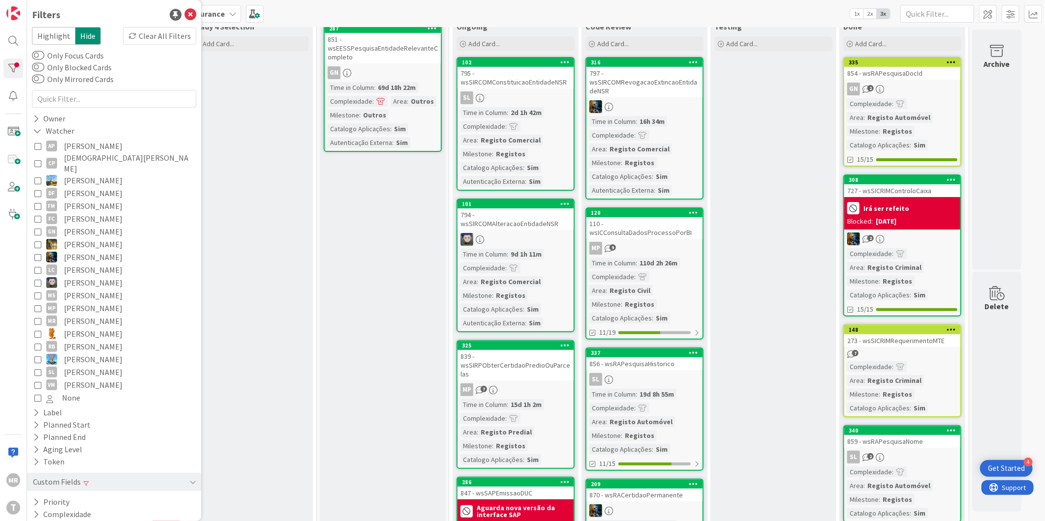
scroll to position [1311, 0]
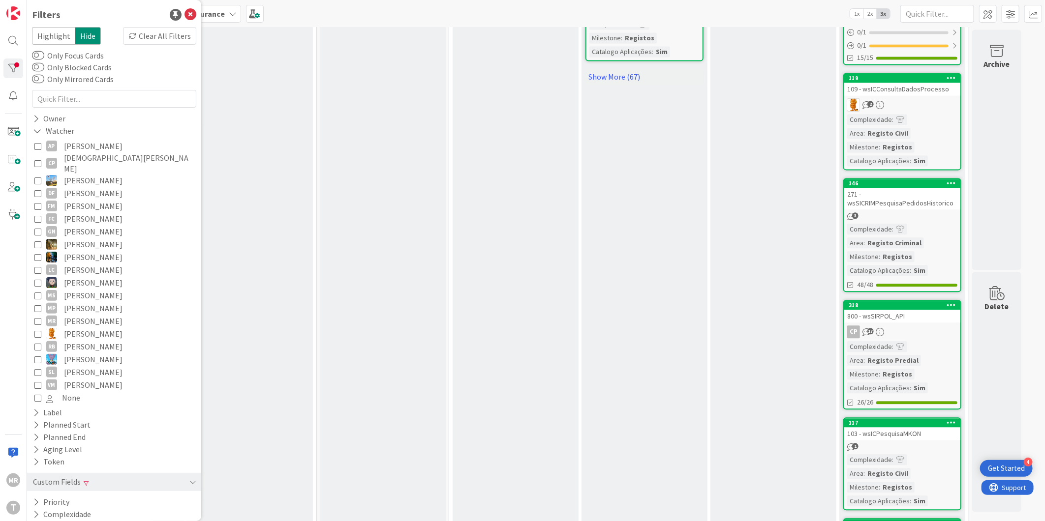
click at [91, 276] on span "[PERSON_NAME]" at bounding box center [93, 282] width 59 height 13
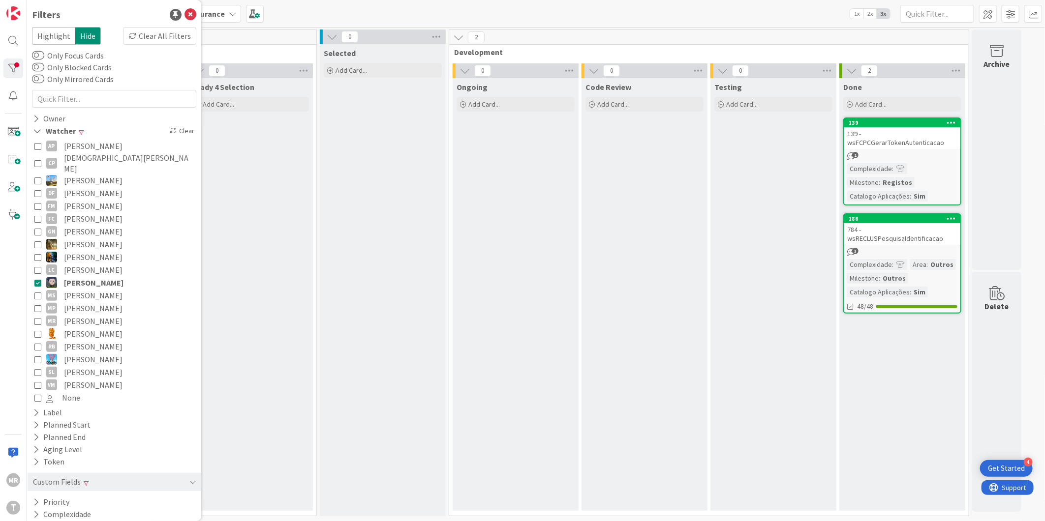
click at [91, 276] on span "[PERSON_NAME]" at bounding box center [94, 282] width 60 height 13
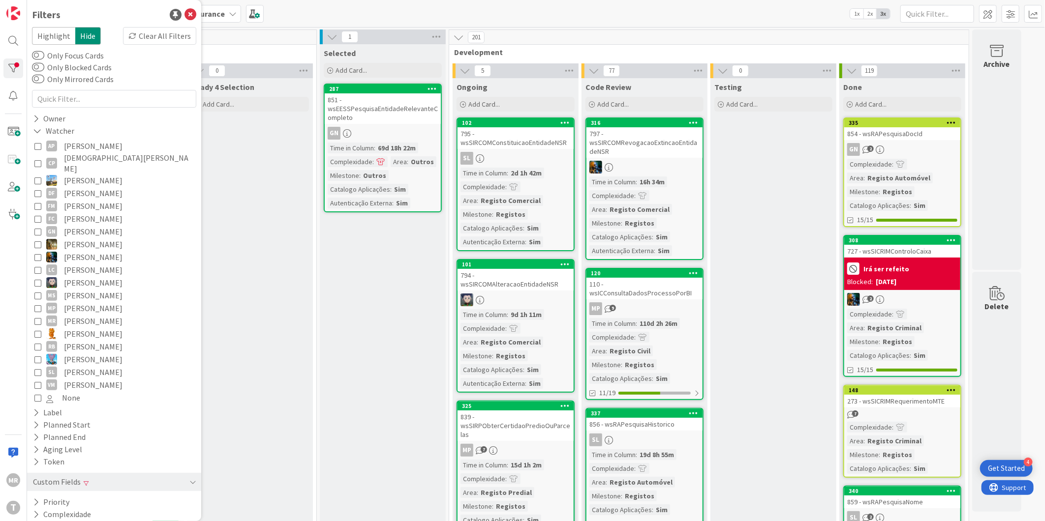
click at [80, 328] on span "[PERSON_NAME]" at bounding box center [93, 334] width 59 height 13
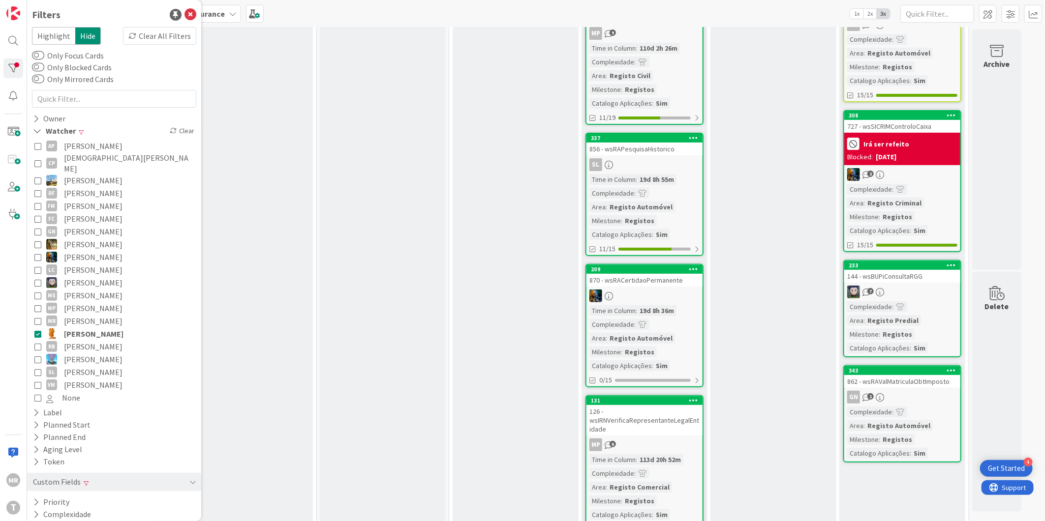
scroll to position [164, 0]
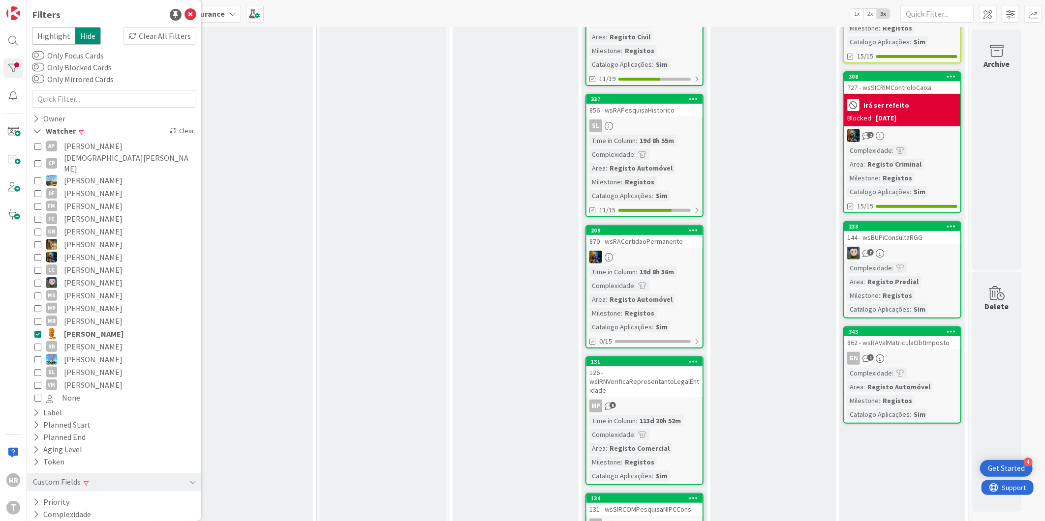
click at [84, 379] on span "[PERSON_NAME]" at bounding box center [93, 385] width 59 height 13
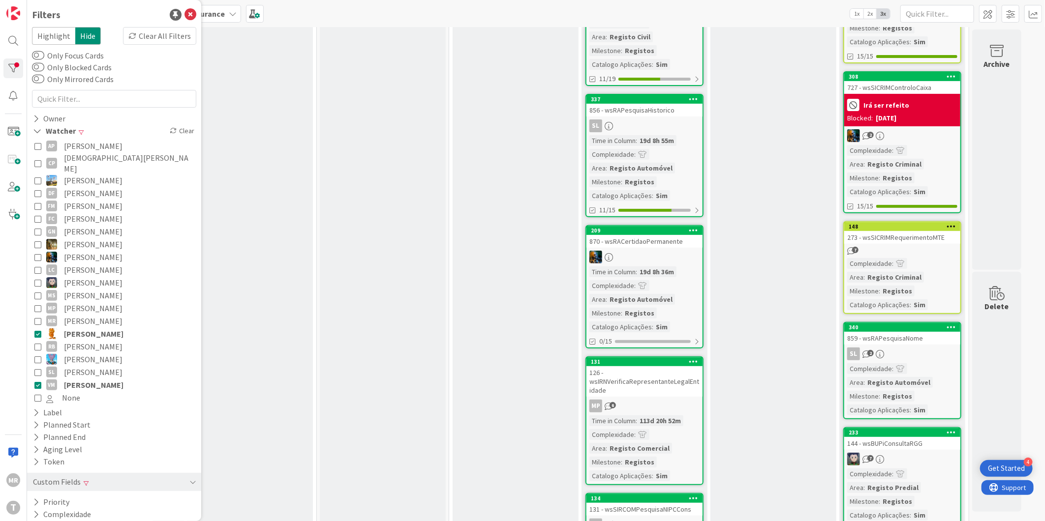
click at [90, 328] on span "[PERSON_NAME]" at bounding box center [94, 334] width 60 height 13
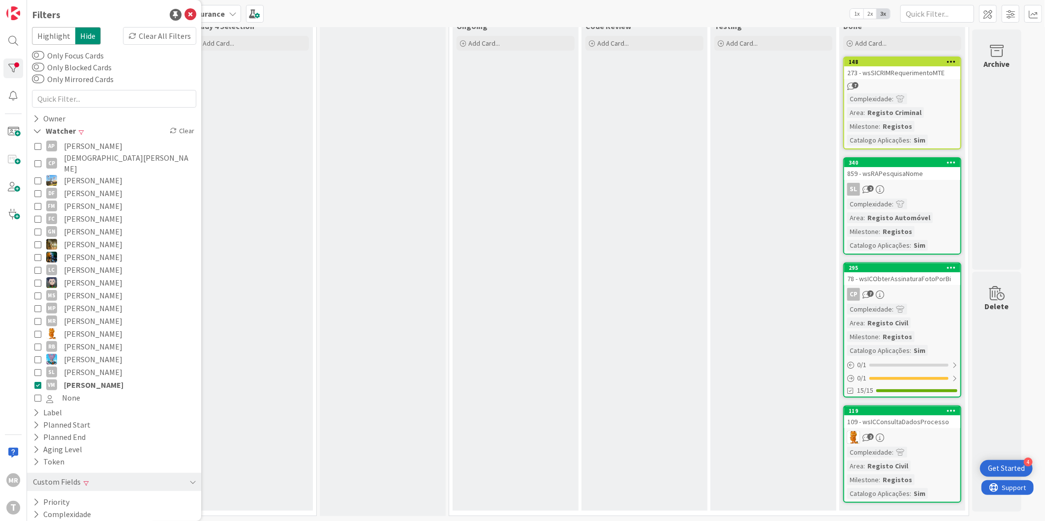
scroll to position [57, 0]
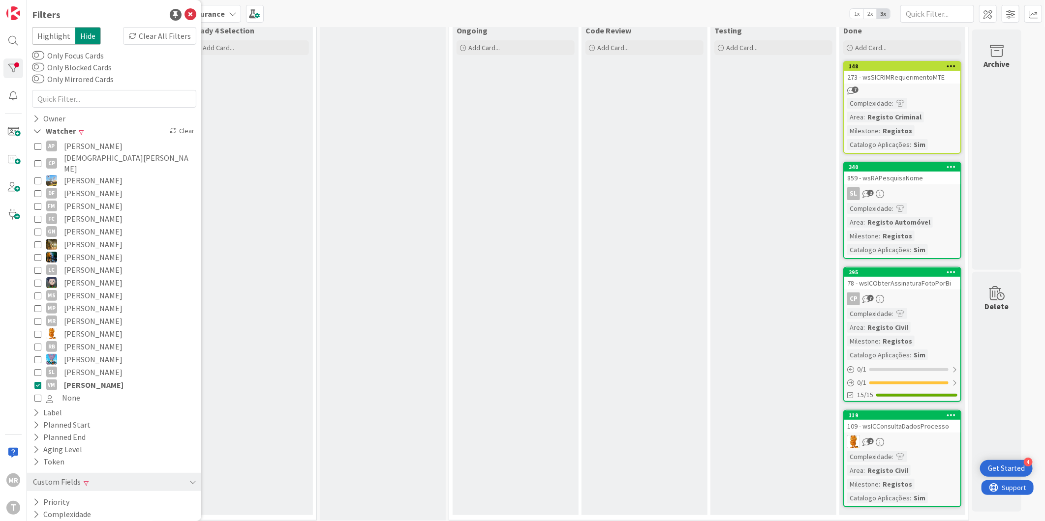
click at [89, 379] on span "[PERSON_NAME]" at bounding box center [94, 385] width 60 height 13
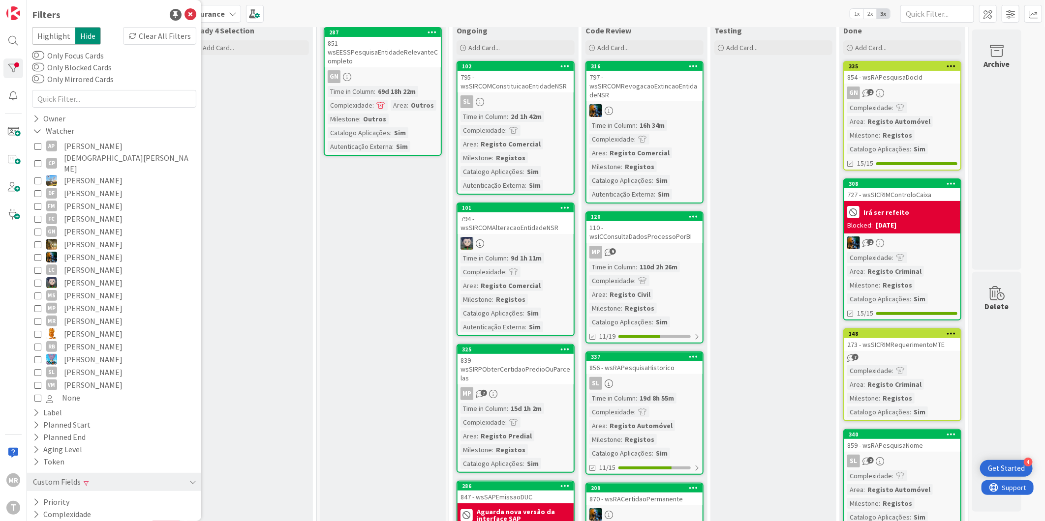
scroll to position [164, 0]
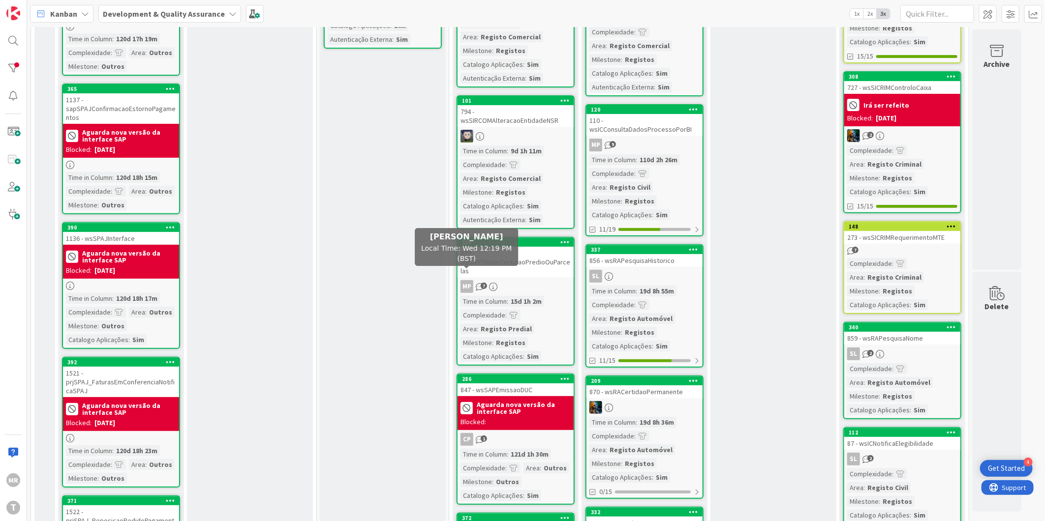
drag, startPoint x: 431, startPoint y: 263, endPoint x: 420, endPoint y: 260, distance: 11.7
